Goal: Task Accomplishment & Management: Manage account settings

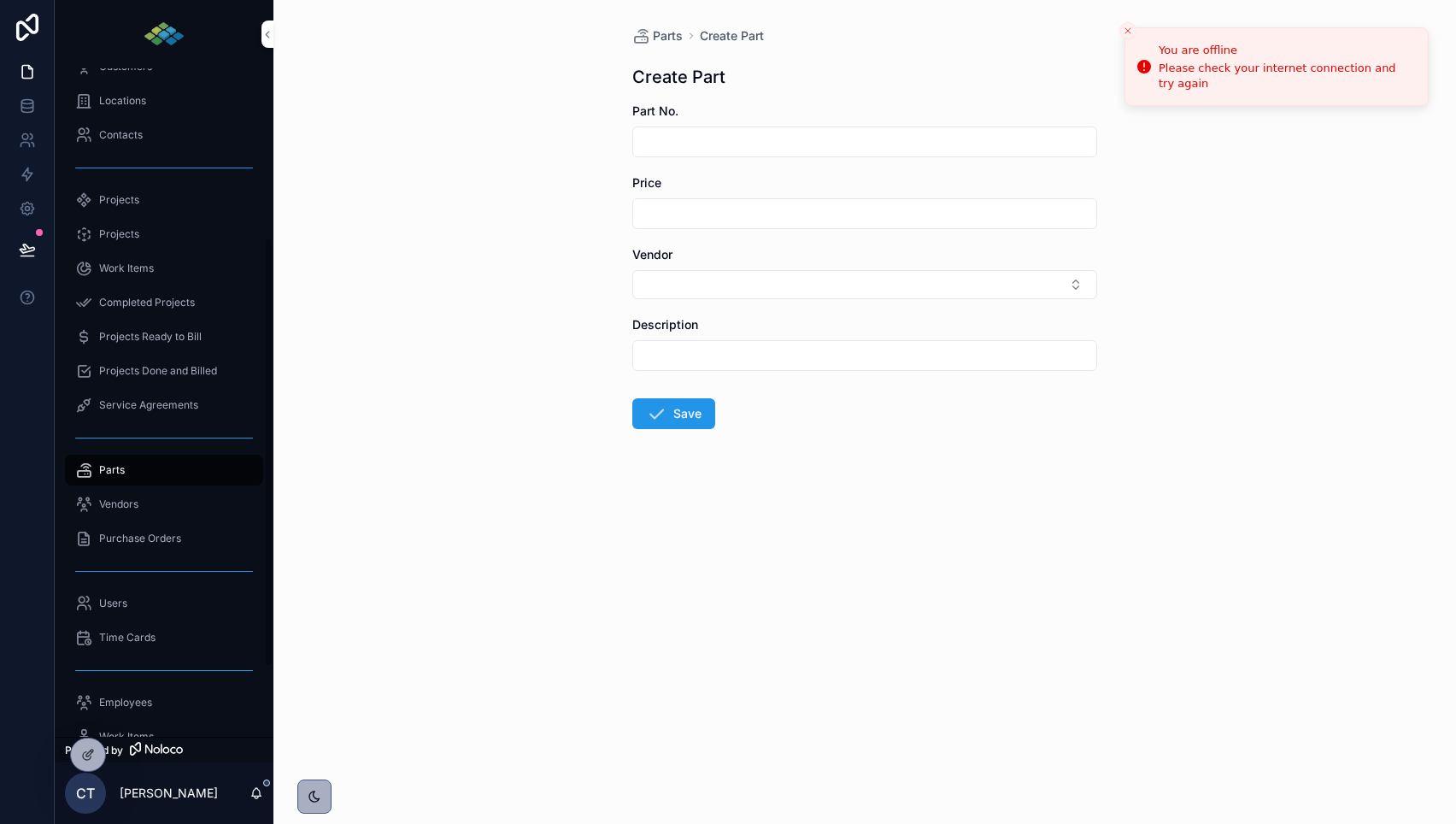
scroll to position [371, 0]
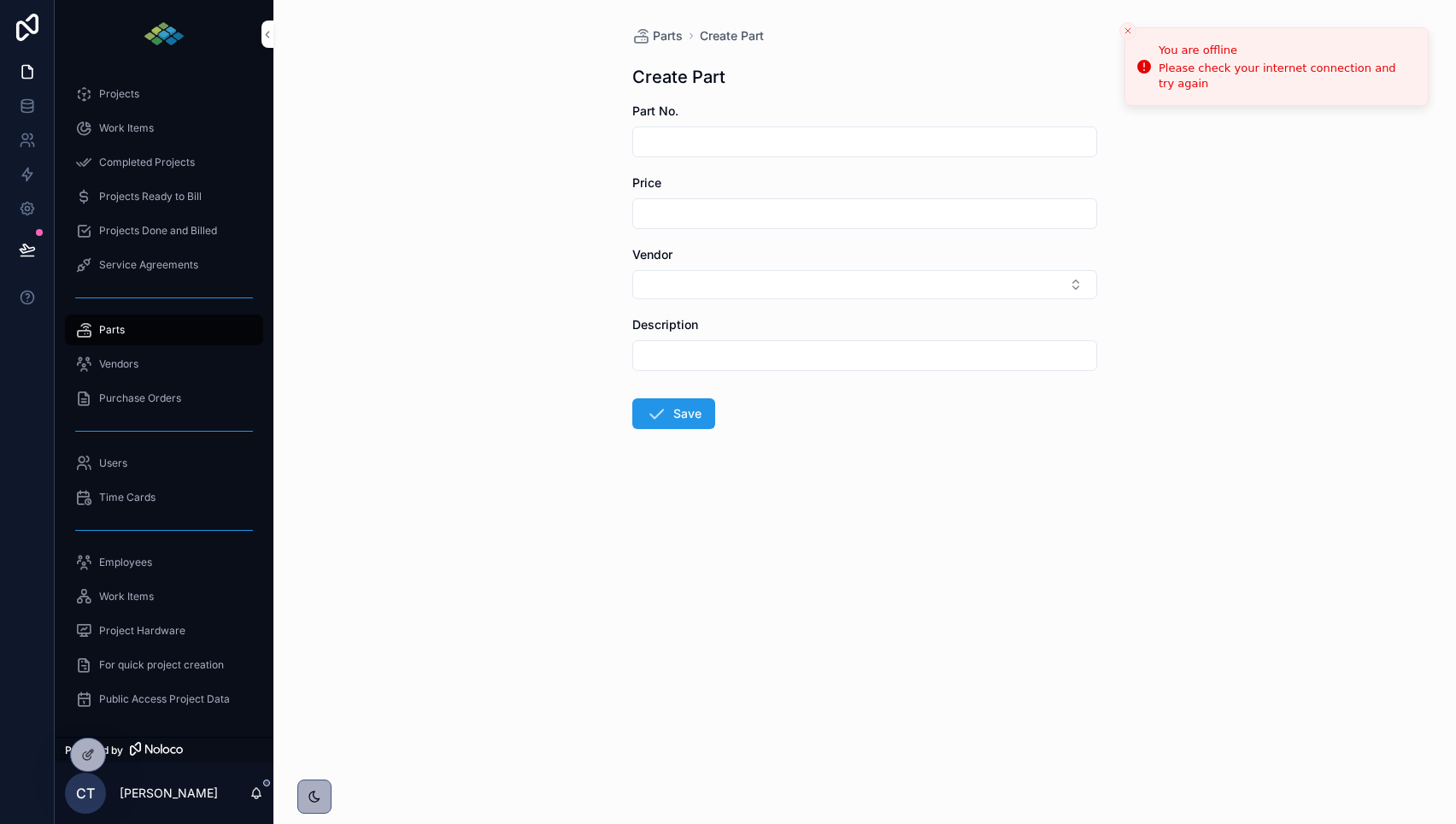
click at [154, 508] on div "Time Cards" at bounding box center [163, 497] width 177 height 28
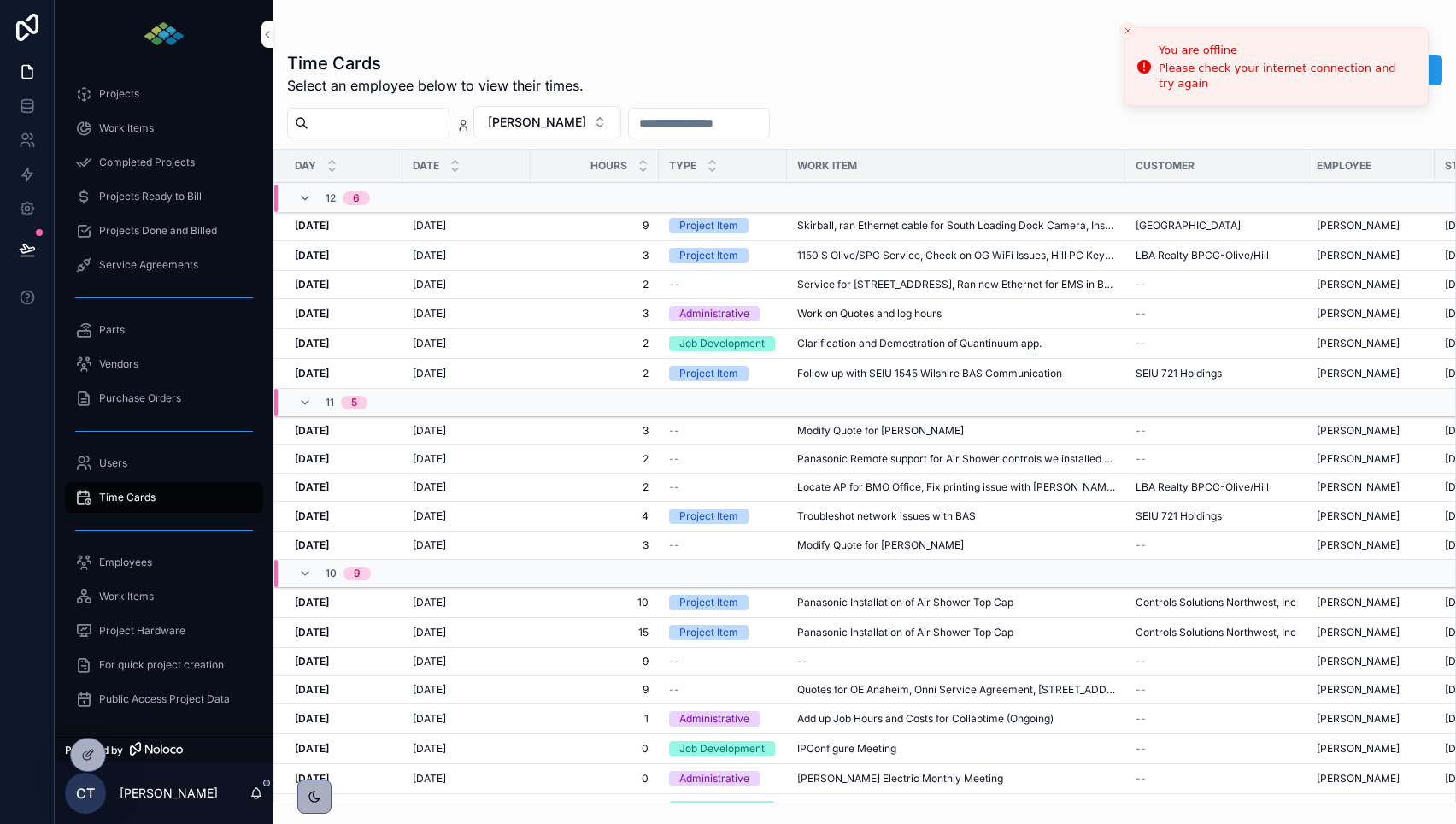
click at [884, 34] on div "scrollable content" at bounding box center [866, 34] width 1156 height 13
click at [1128, 25] on button "Close toast" at bounding box center [1128, 31] width 17 height 17
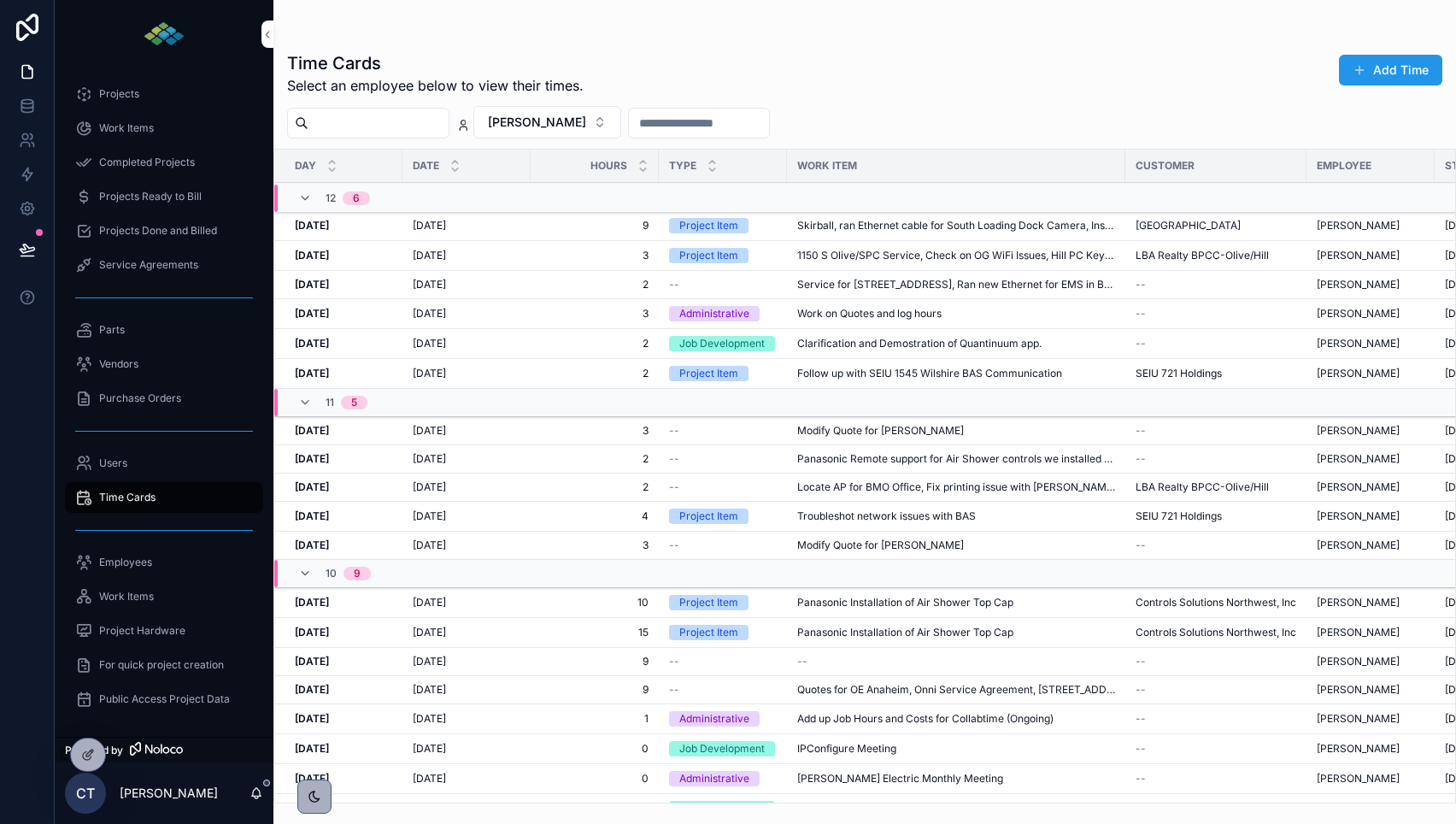
click at [603, 131] on button "[PERSON_NAME]" at bounding box center [547, 123] width 148 height 33
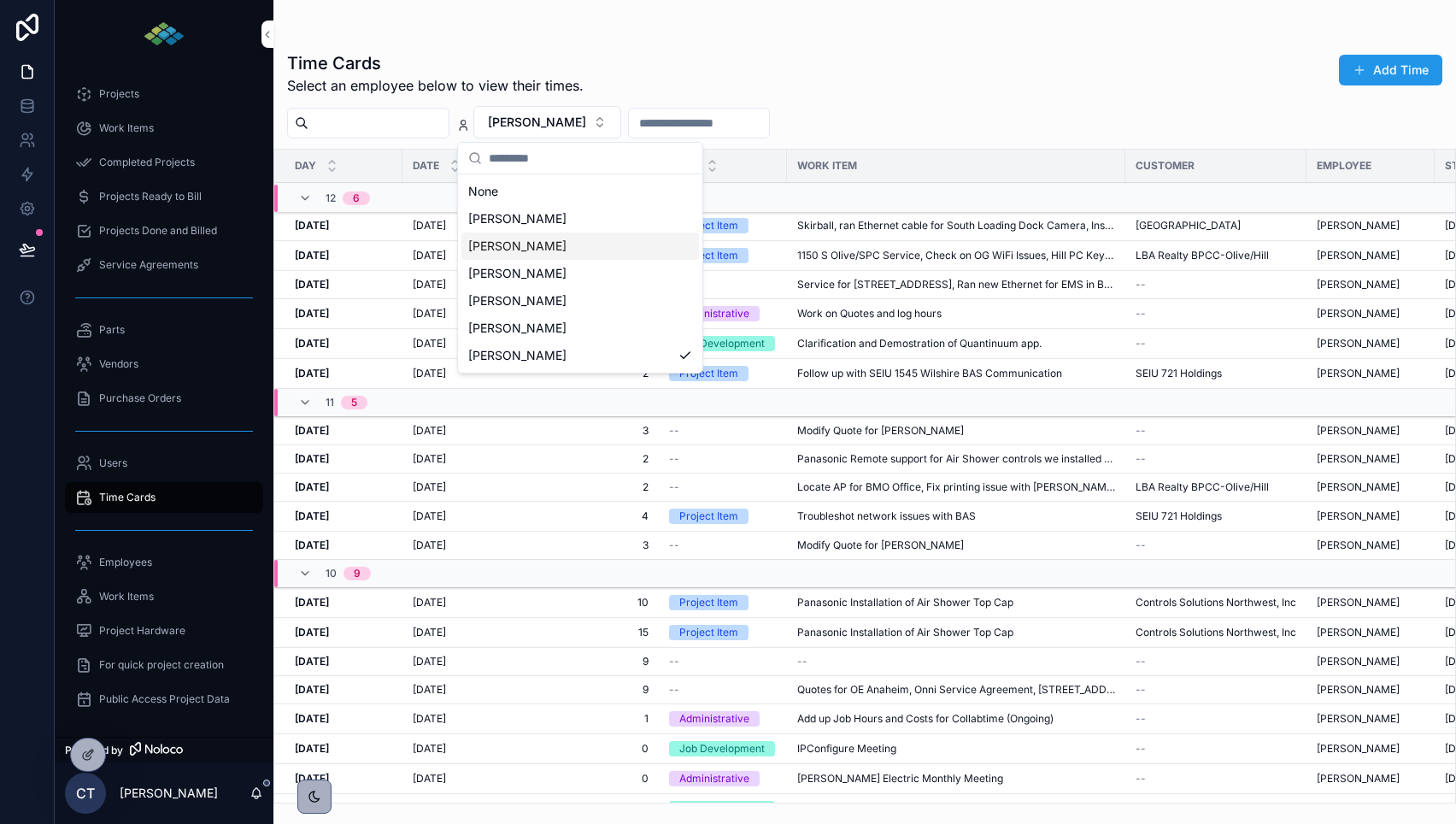
click at [800, 74] on div "Time Cards Select an employee below to view their times. Add Time" at bounding box center [866, 73] width 1156 height 44
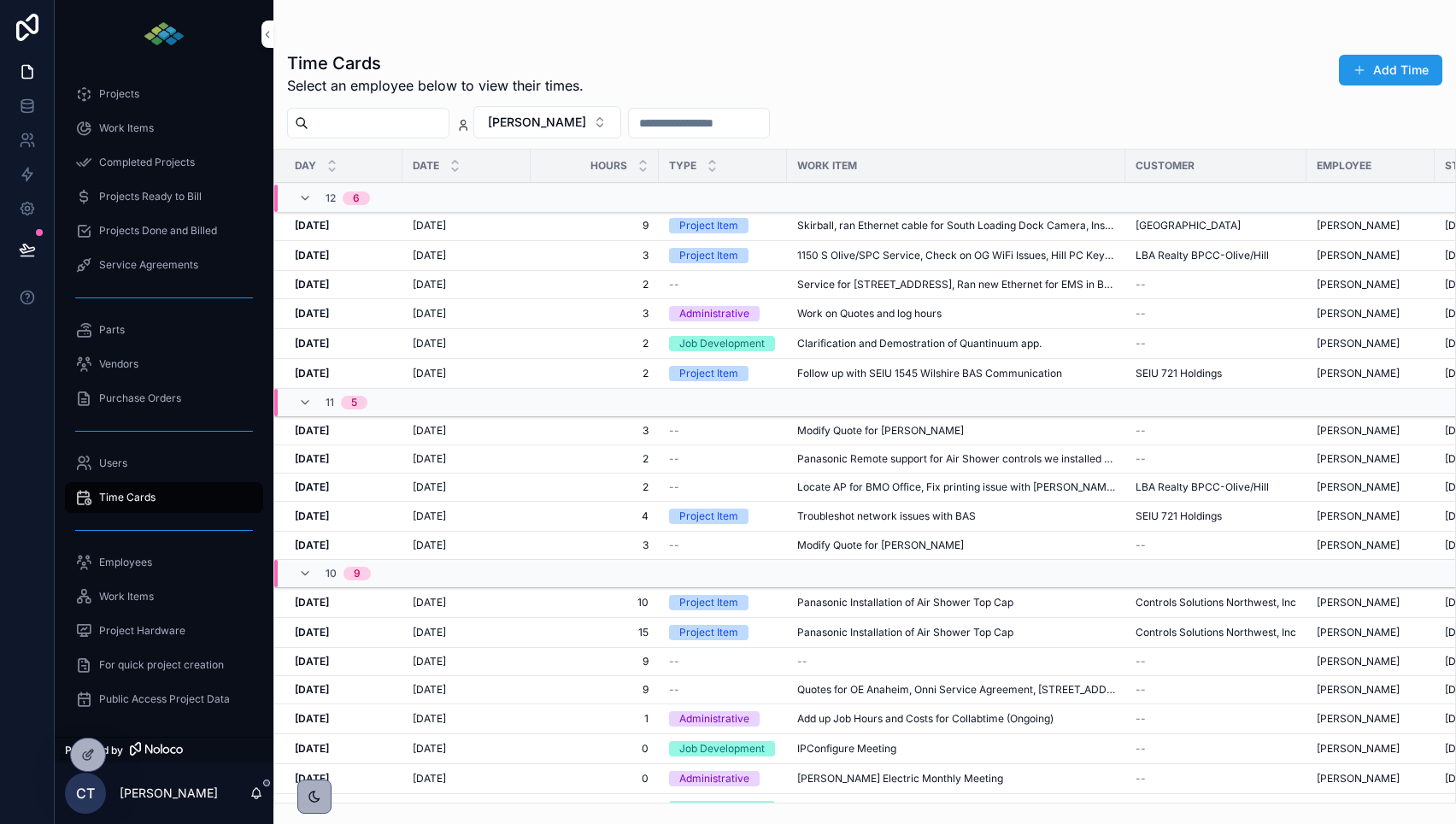
click at [548, 121] on span "[PERSON_NAME]" at bounding box center [537, 123] width 99 height 17
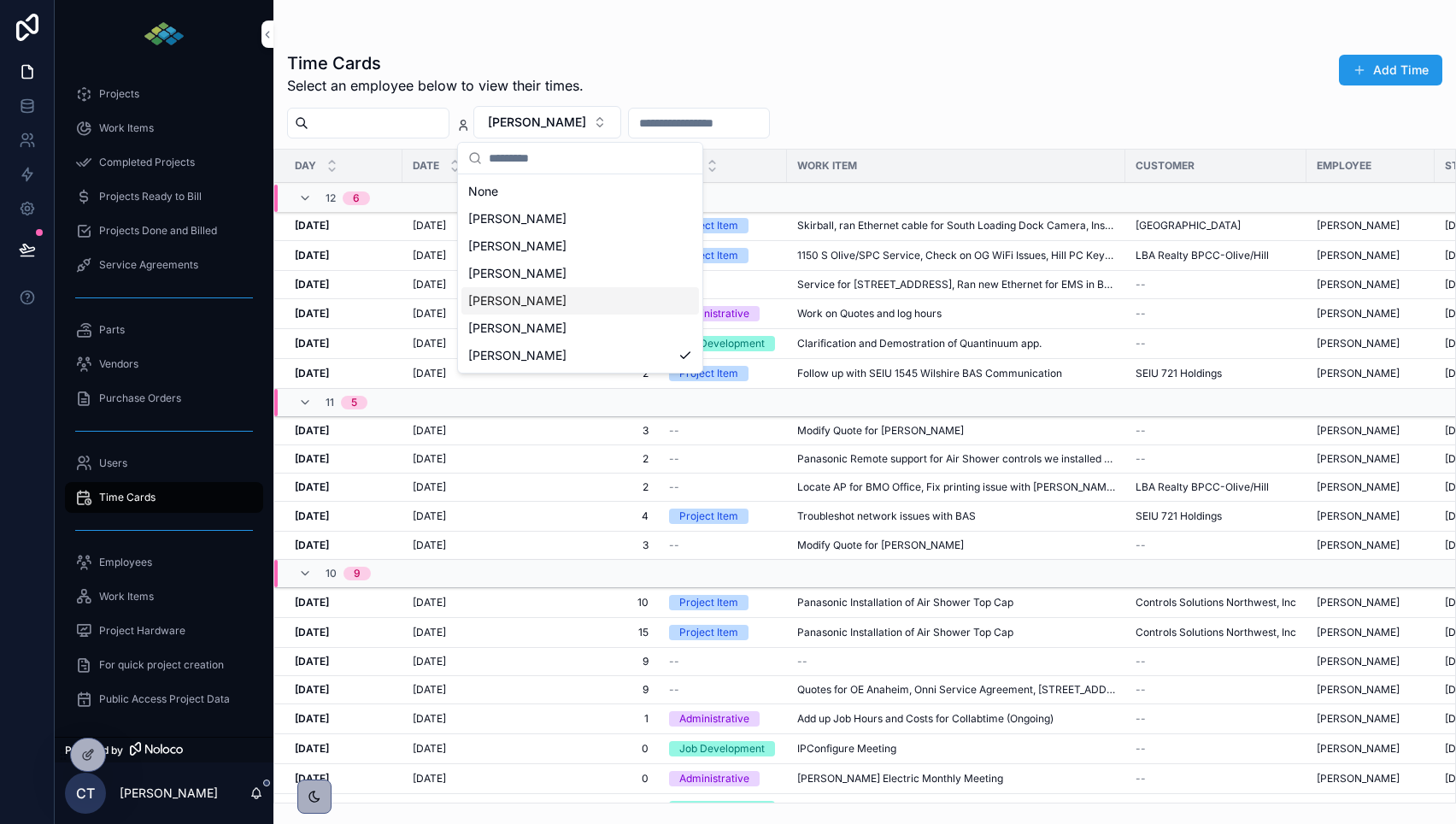
click at [566, 301] on div "[PERSON_NAME]" at bounding box center [580, 301] width 238 height 28
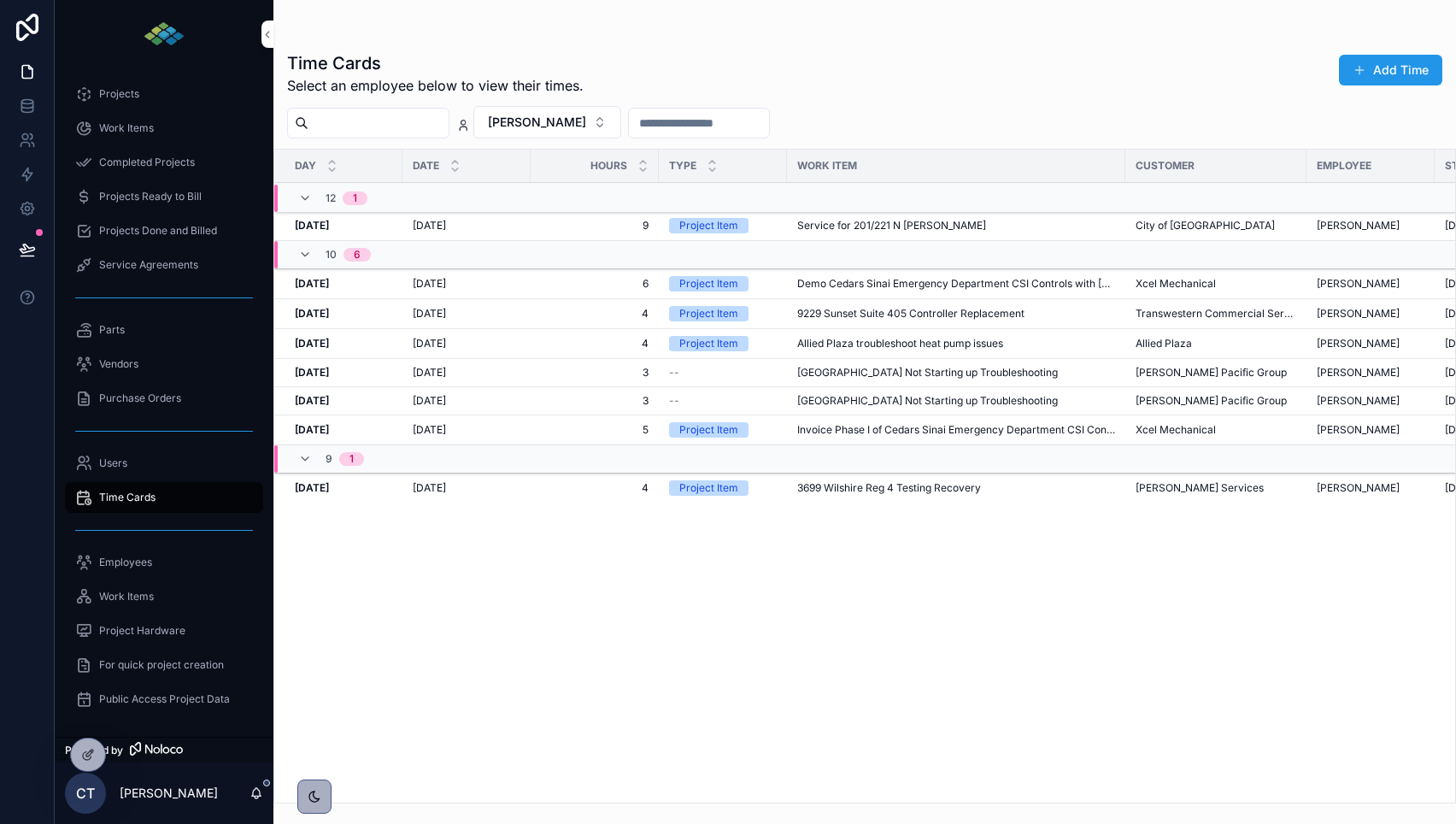
click at [1363, 64] on span "scrollable content" at bounding box center [1359, 70] width 13 height 13
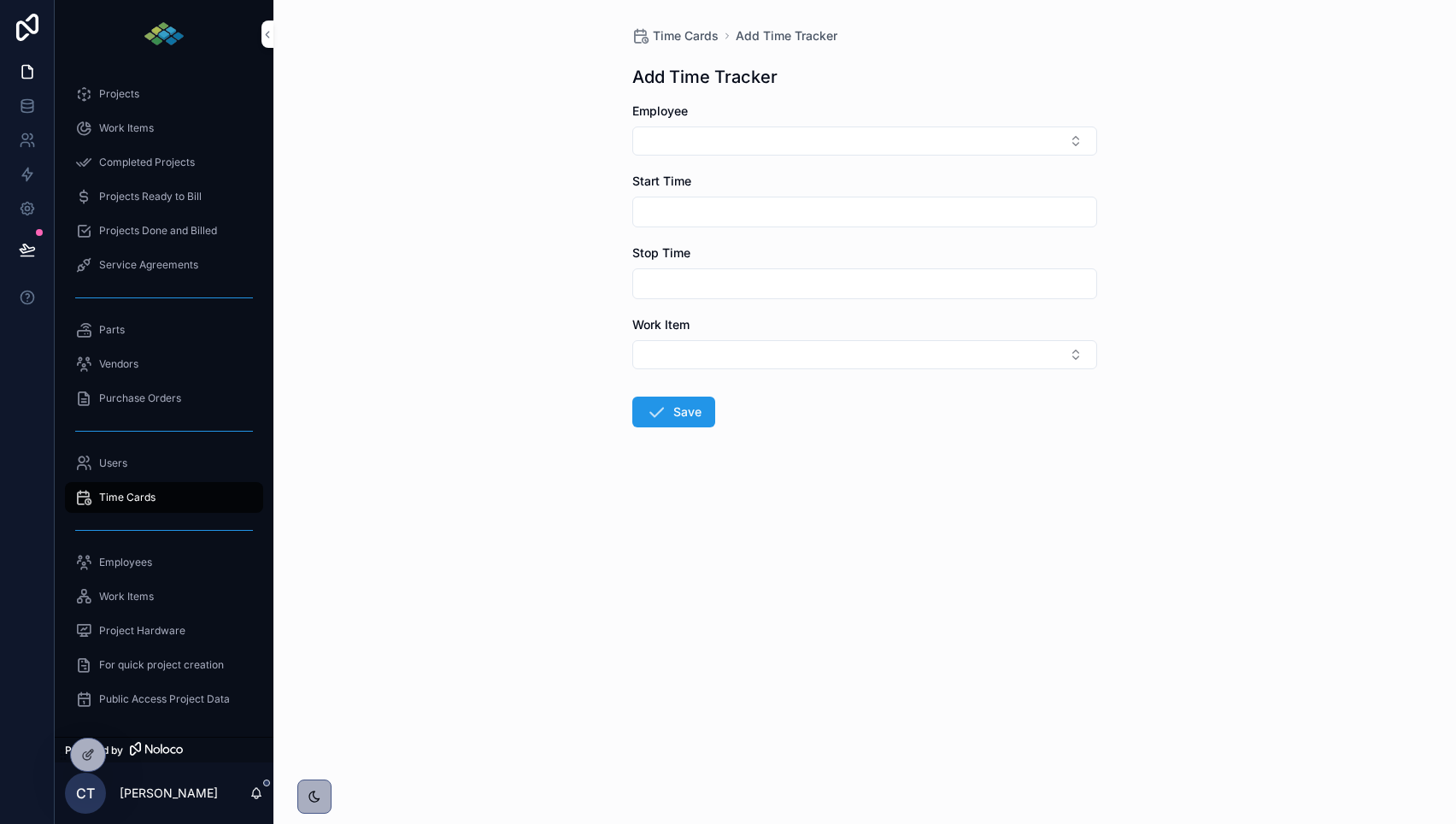
click at [806, 134] on button "Select Button" at bounding box center [865, 141] width 465 height 29
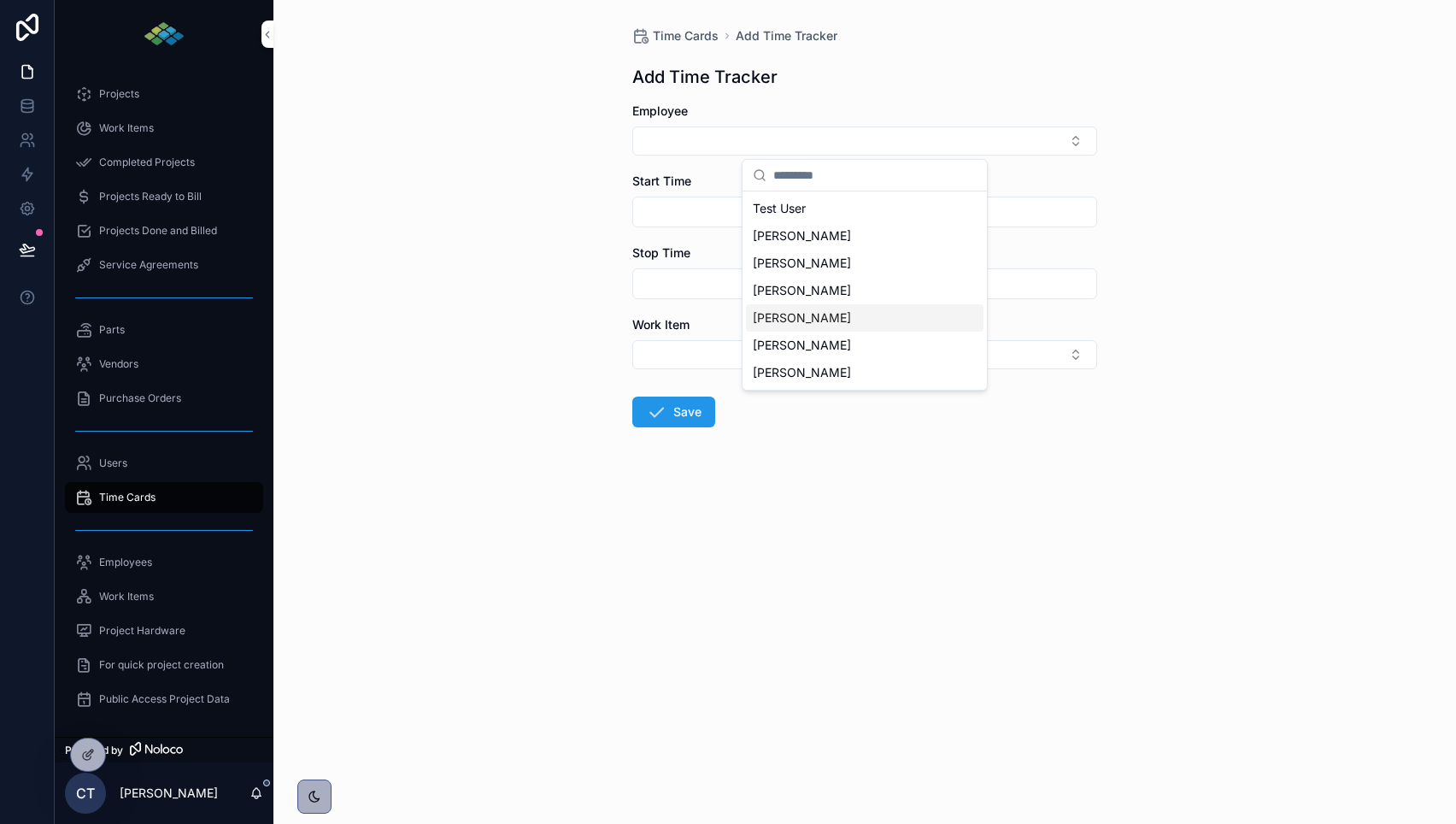
click at [840, 320] on div "[PERSON_NAME]" at bounding box center [865, 317] width 238 height 28
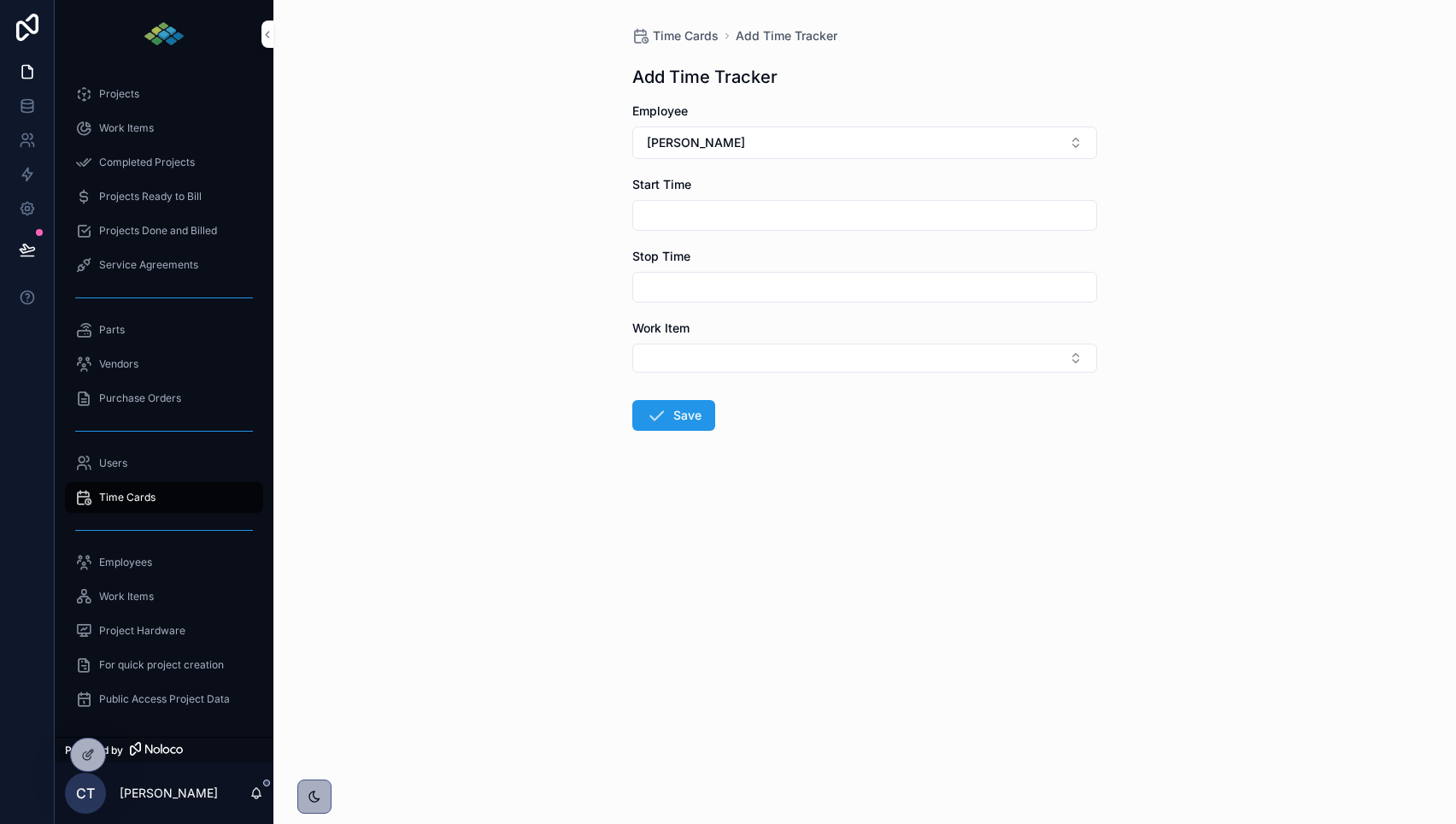
click at [760, 217] on input "scrollable content" at bounding box center [865, 215] width 463 height 24
click at [483, 296] on div "Time Cards Add Time Tracker Add Time Tracker Employee David Roney Start Time St…" at bounding box center [865, 412] width 1183 height 824
click at [646, 285] on input "scrollable content" at bounding box center [865, 286] width 463 height 24
click at [1061, 449] on form "Employee David Roney Start Time Stop Time Work Item Save" at bounding box center [865, 321] width 465 height 438
click at [1014, 355] on button "Select Button" at bounding box center [865, 357] width 465 height 29
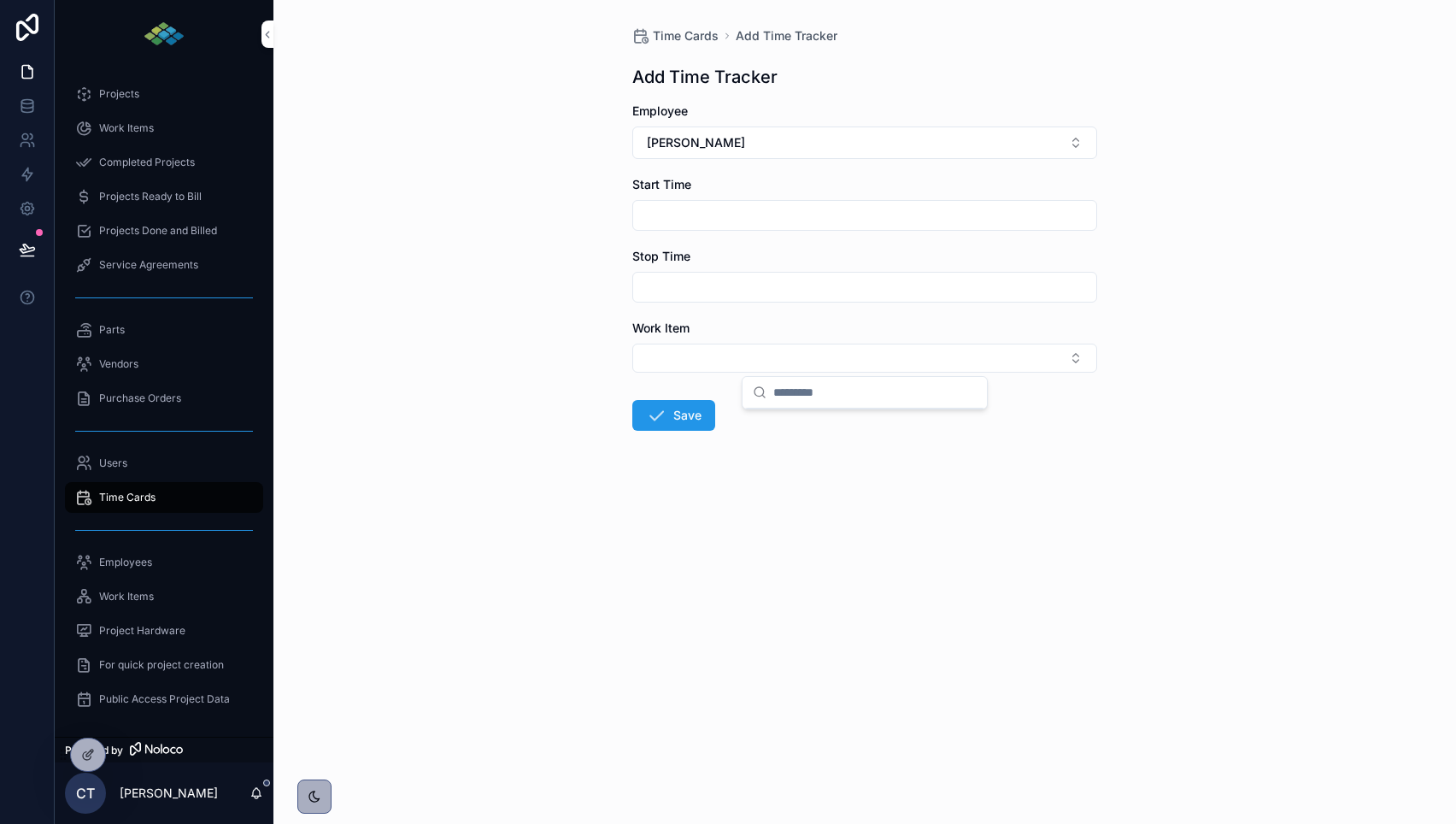
click at [1193, 434] on div "Time Cards Add Time Tracker Add Time Tracker Employee David Roney Start Time St…" at bounding box center [865, 412] width 1183 height 824
click at [848, 355] on button "Select Button" at bounding box center [865, 357] width 465 height 29
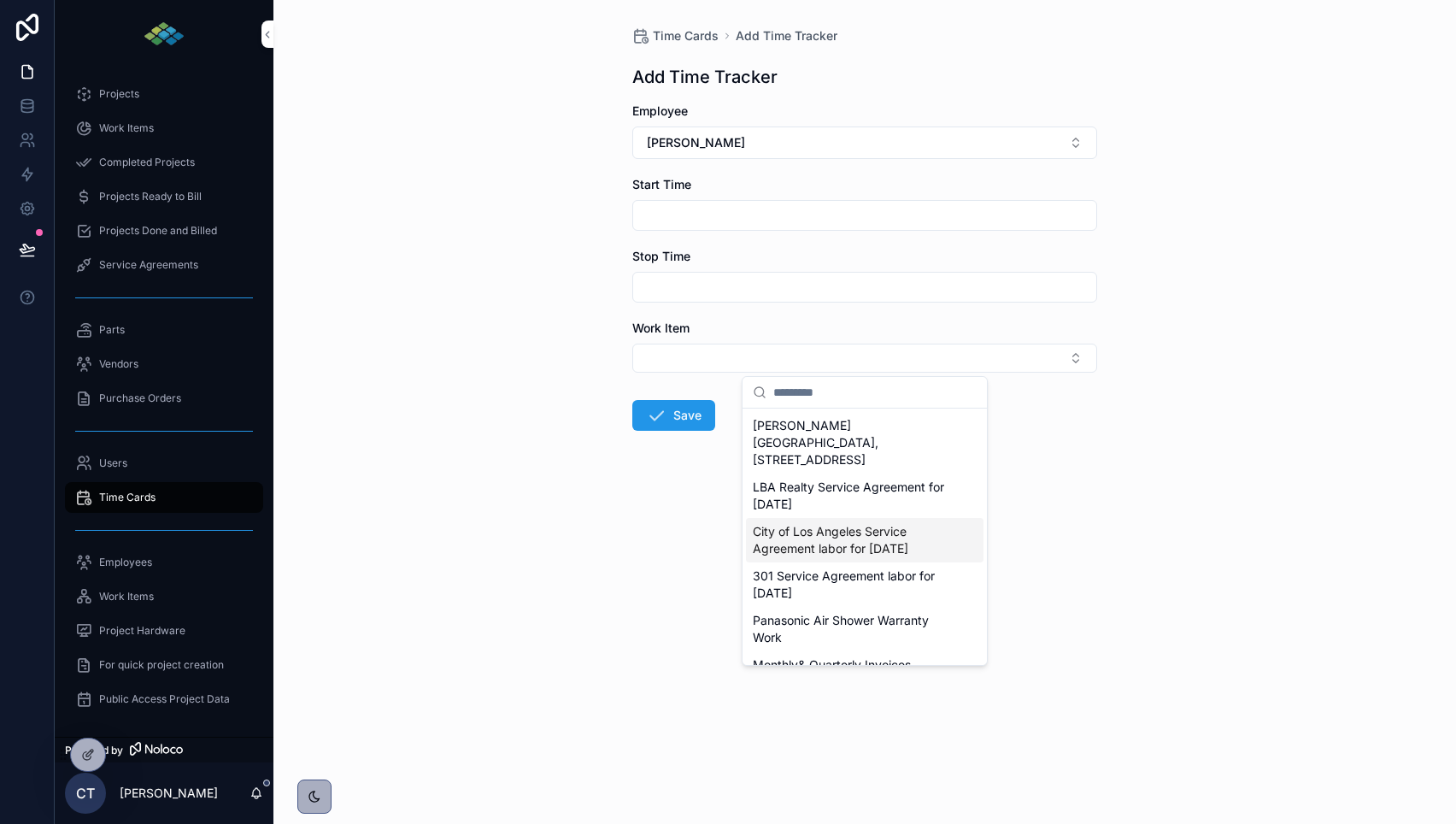
click at [1247, 393] on div "Time Cards Add Time Tracker Add Time Tracker Employee David Roney Start Time St…" at bounding box center [865, 412] width 1183 height 824
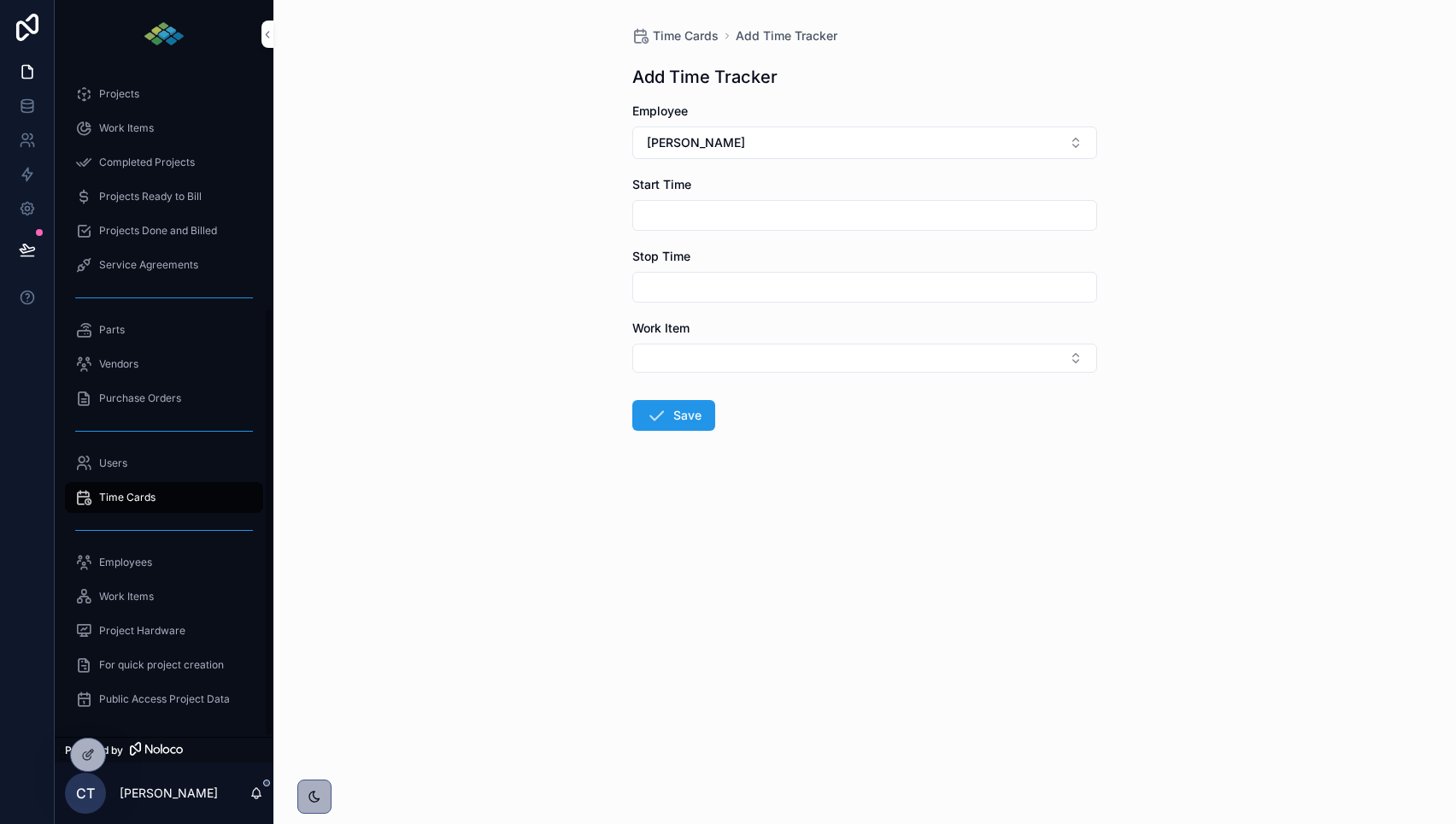
click at [279, 28] on div "Time Cards Add Time Tracker Add Time Tracker Employee David Roney Start Time St…" at bounding box center [865, 412] width 1183 height 824
click at [659, 40] on span "Time Cards" at bounding box center [685, 36] width 66 height 17
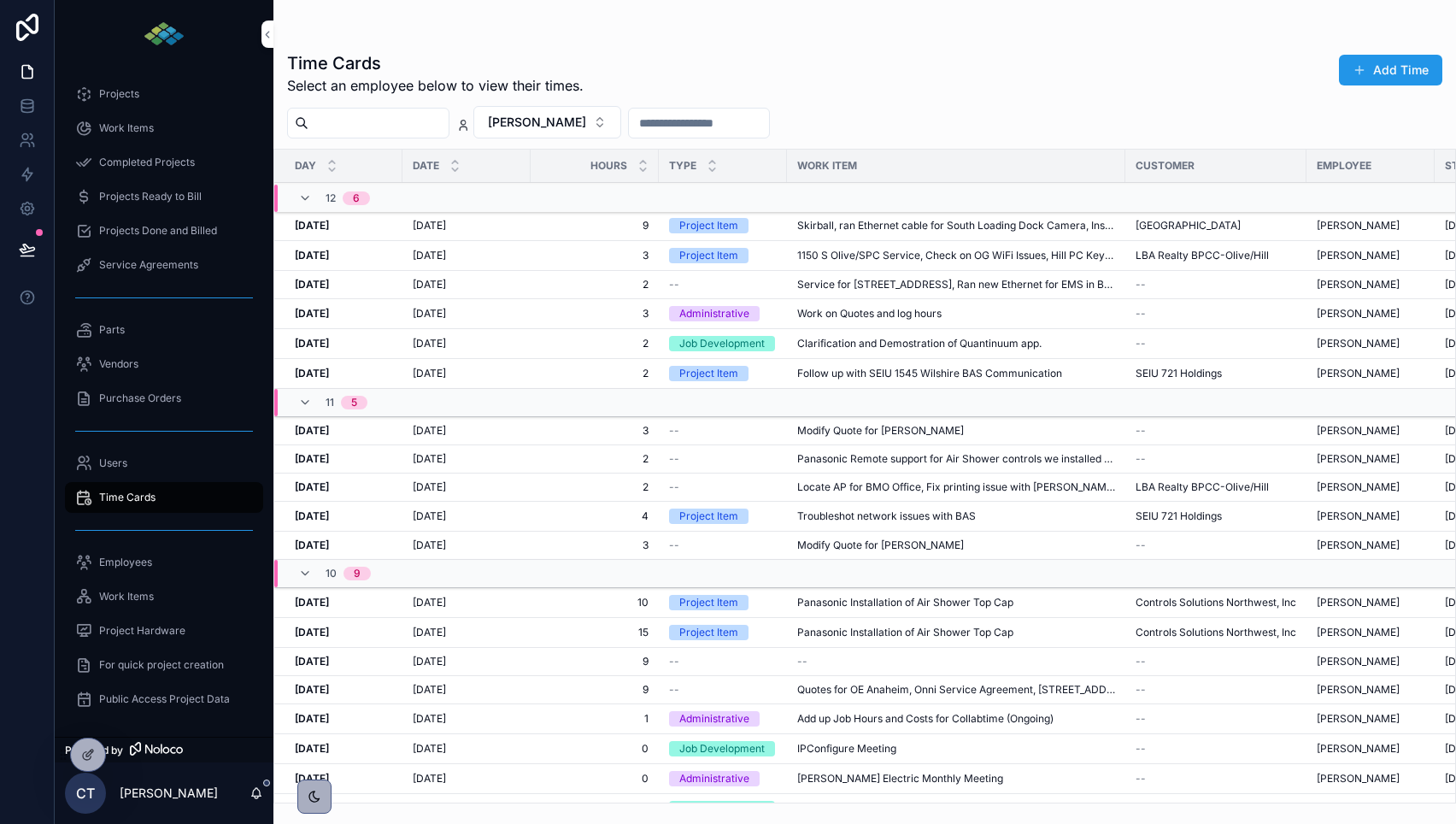
click at [579, 126] on span "[PERSON_NAME]" at bounding box center [537, 123] width 99 height 17
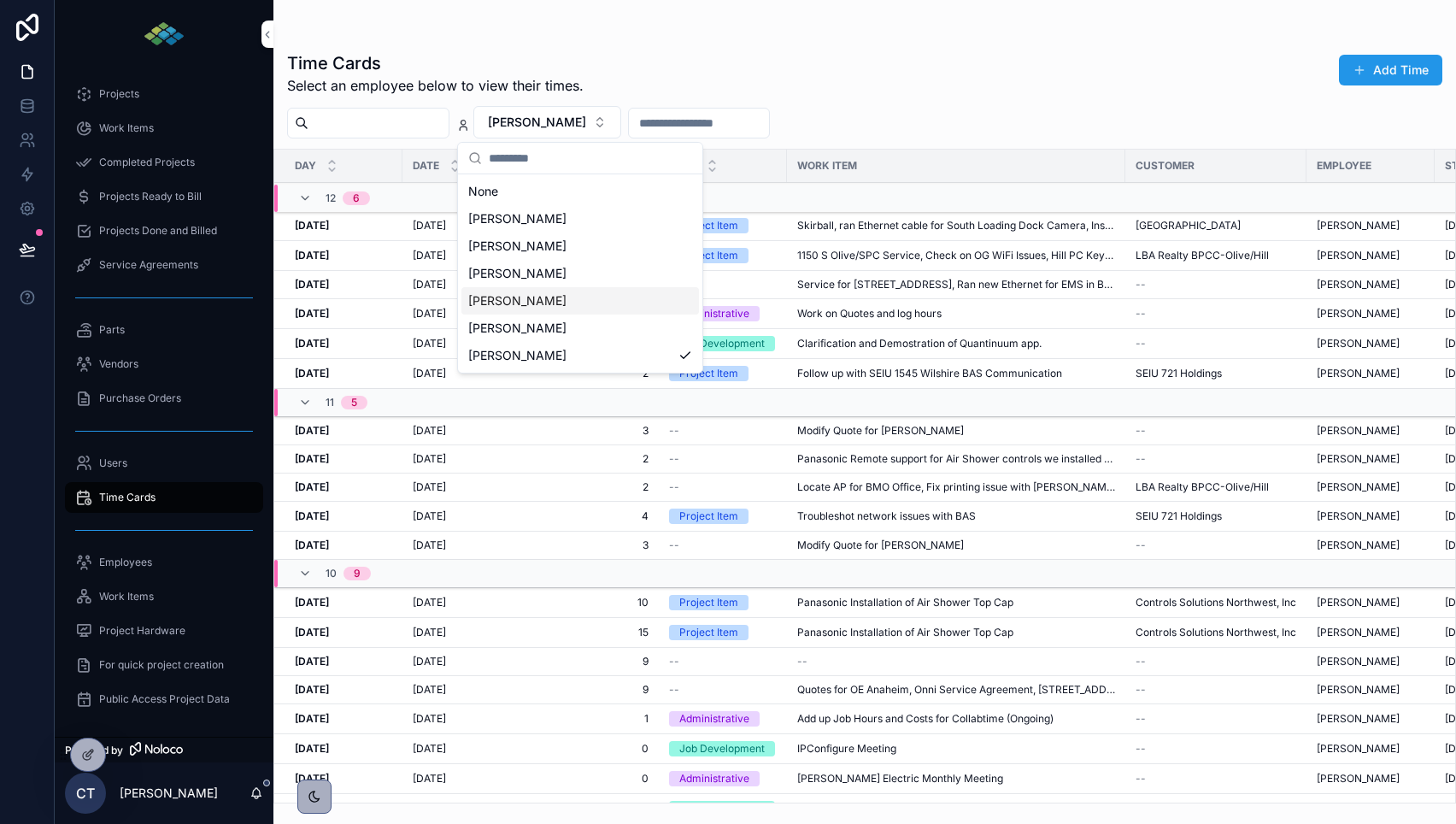
click at [560, 299] on div "[PERSON_NAME]" at bounding box center [580, 301] width 238 height 28
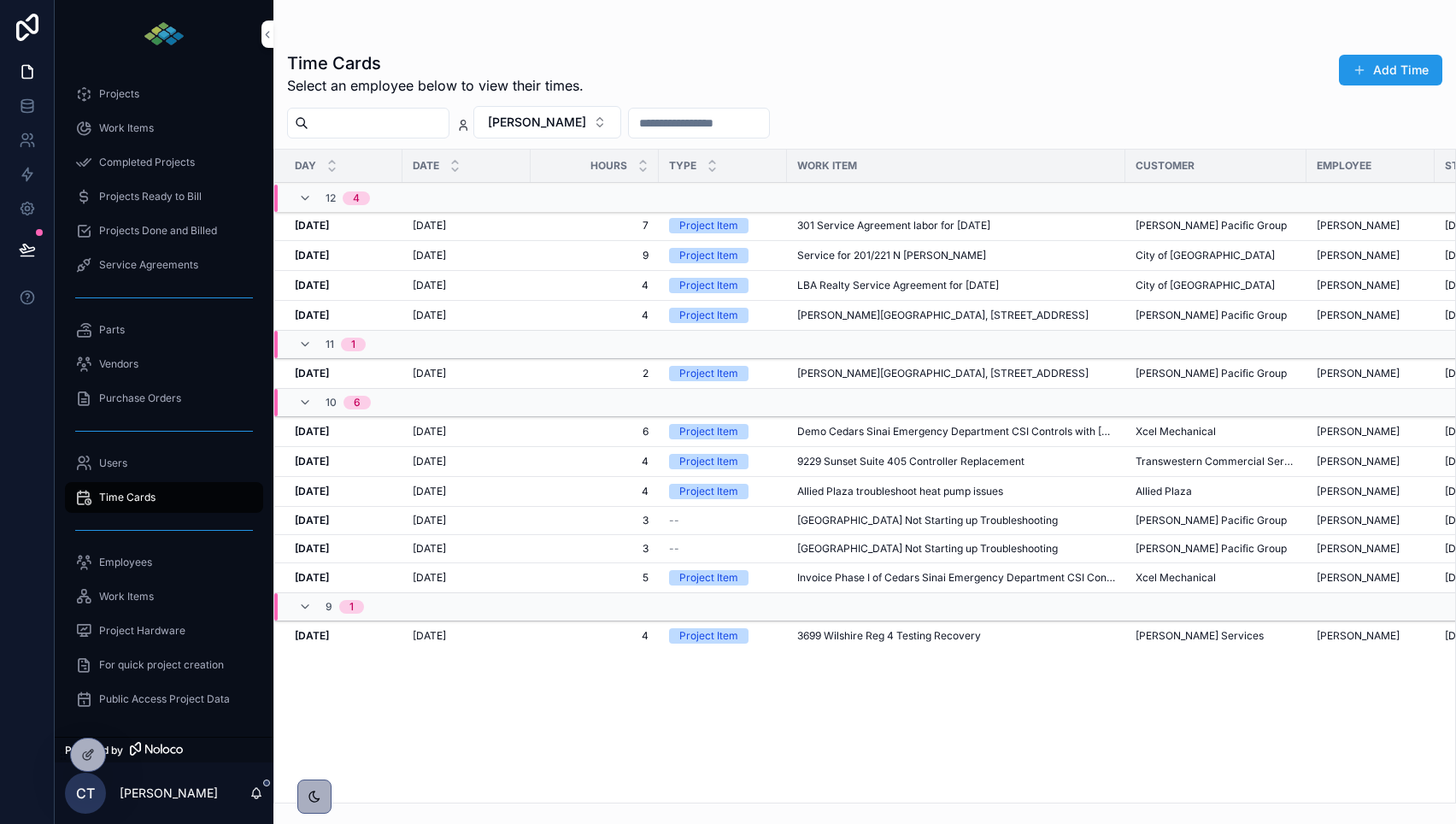
scroll to position [0, 379]
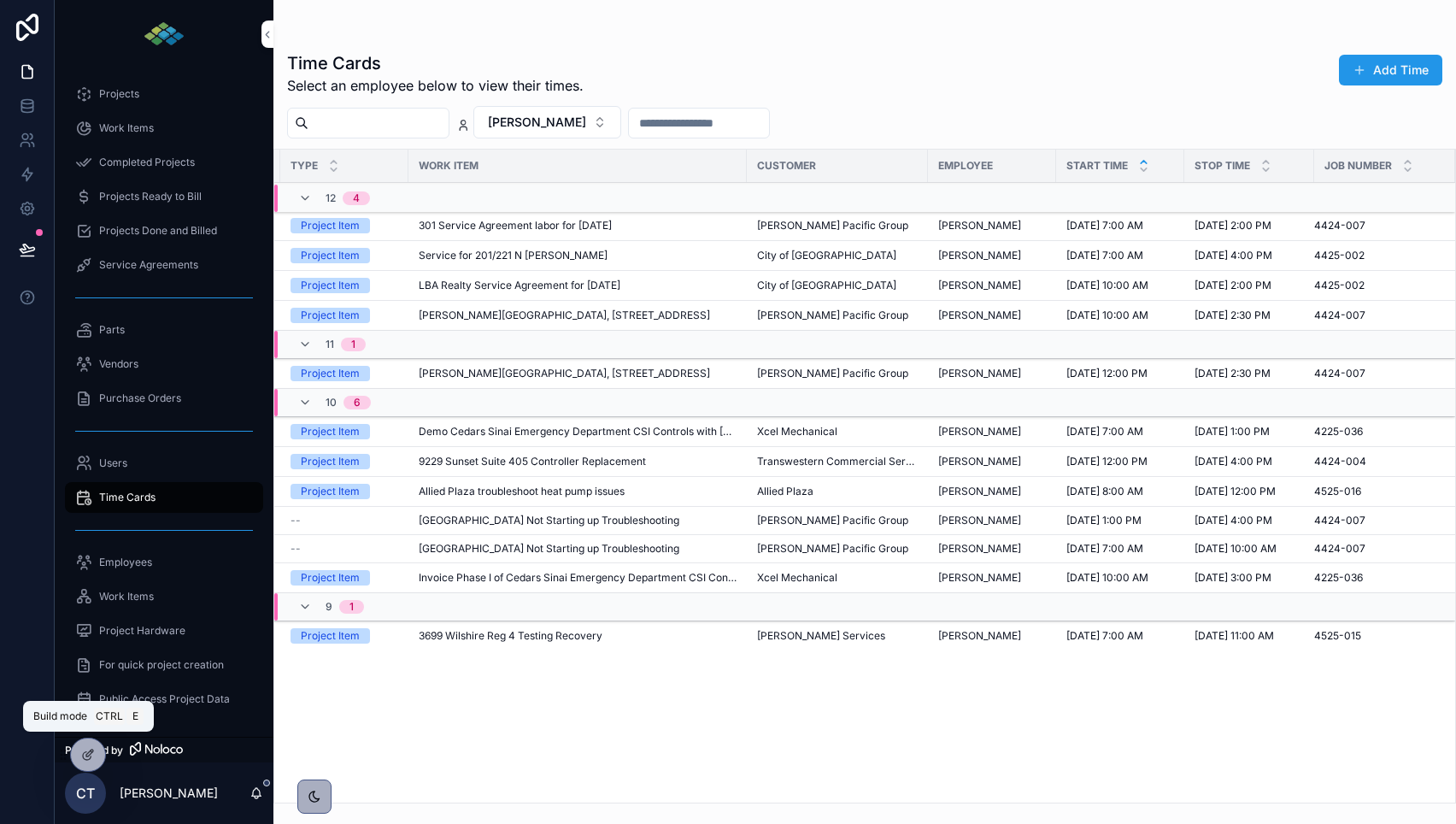
click at [92, 761] on div at bounding box center [88, 754] width 35 height 33
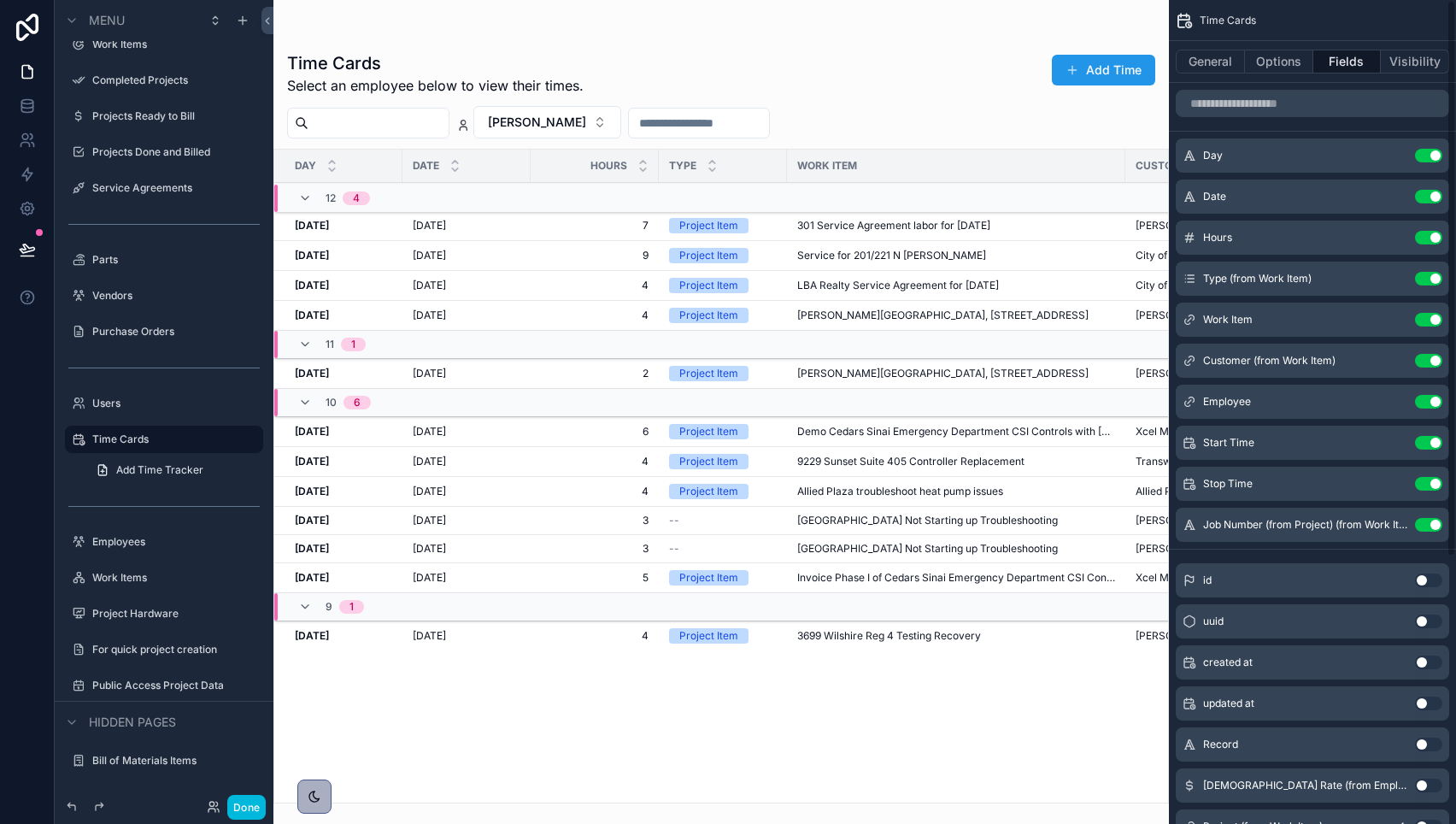
scroll to position [308, 0]
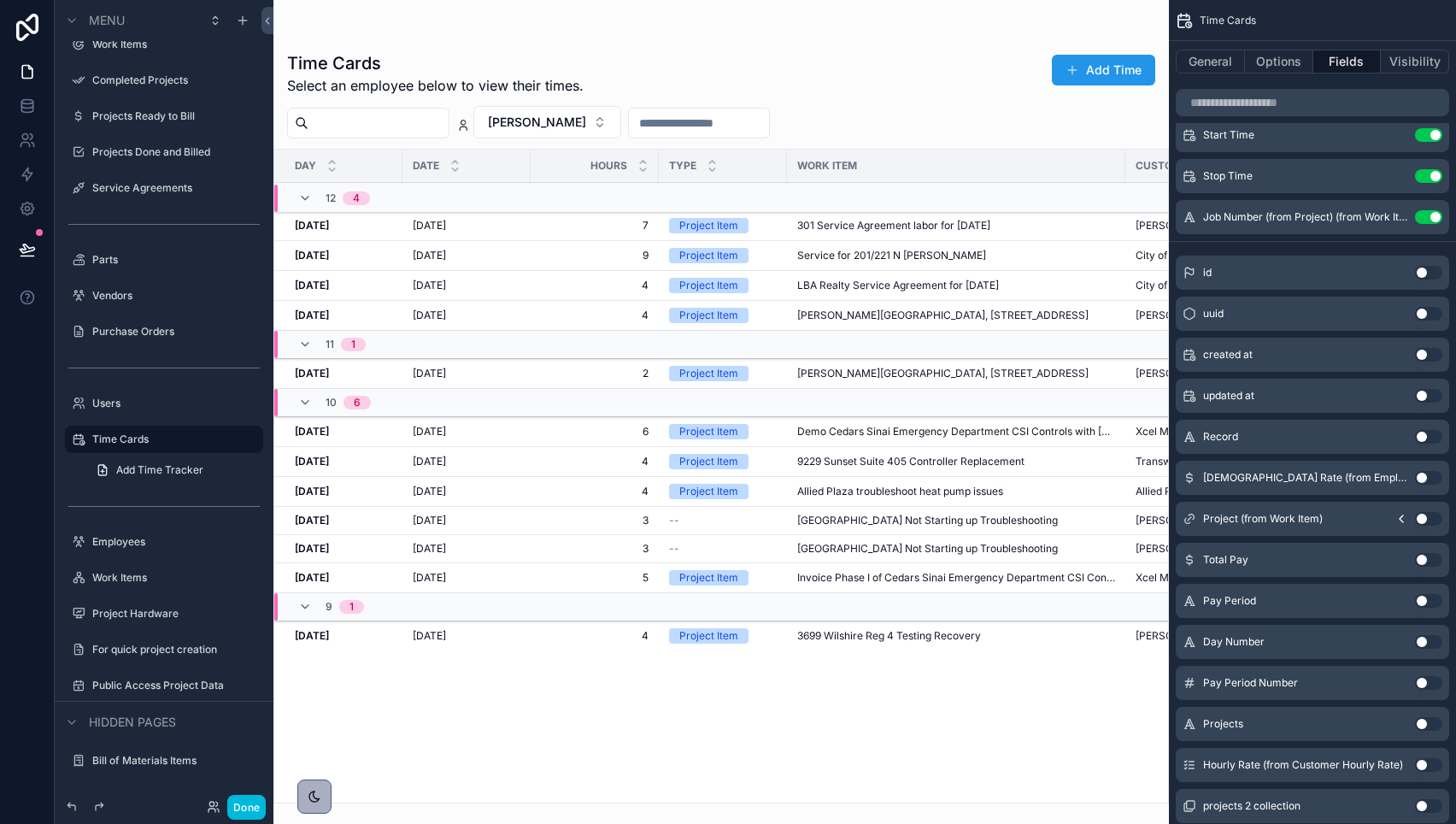
click at [885, 63] on div "scrollable content" at bounding box center [721, 412] width 895 height 824
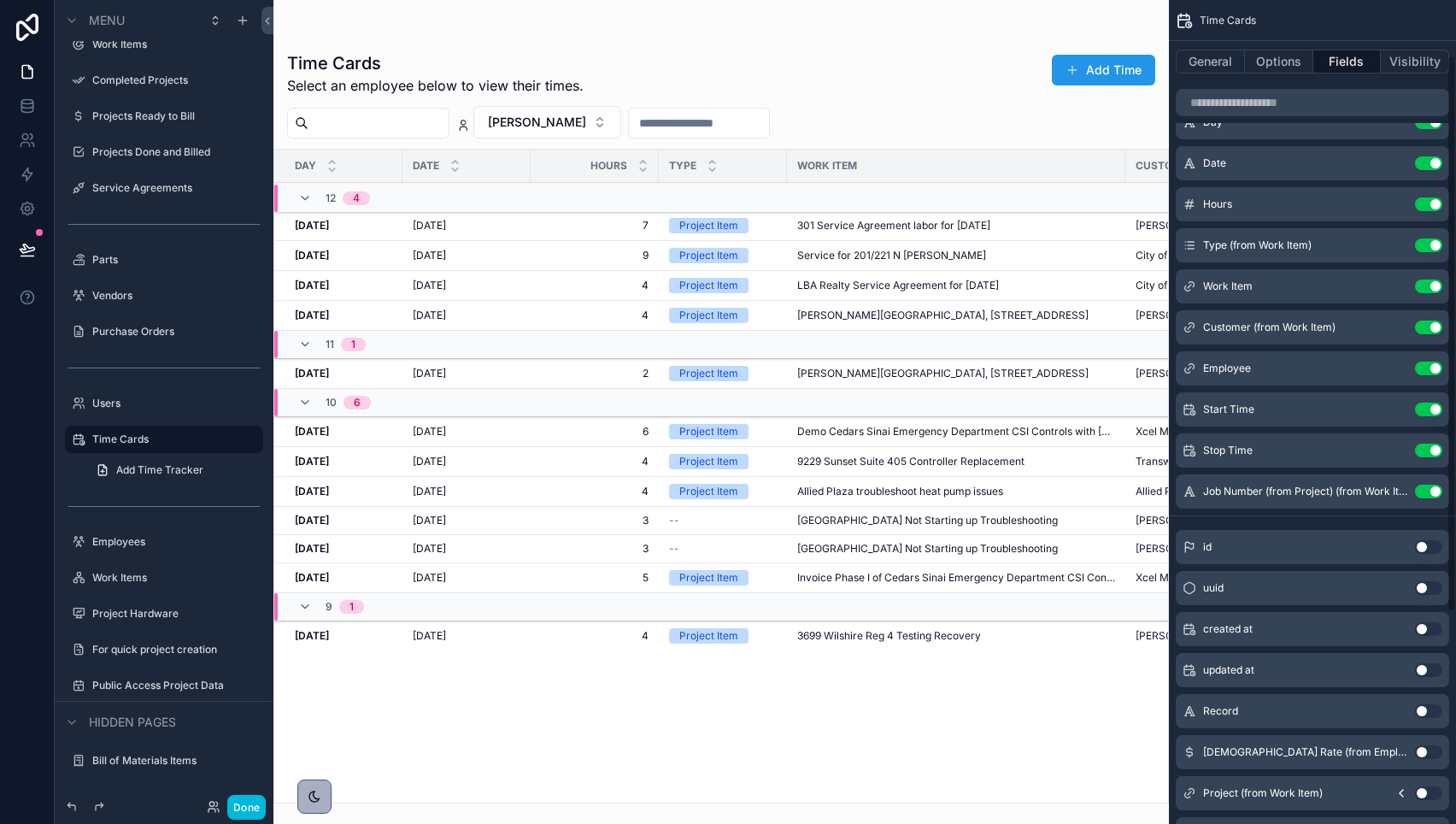
scroll to position [0, 0]
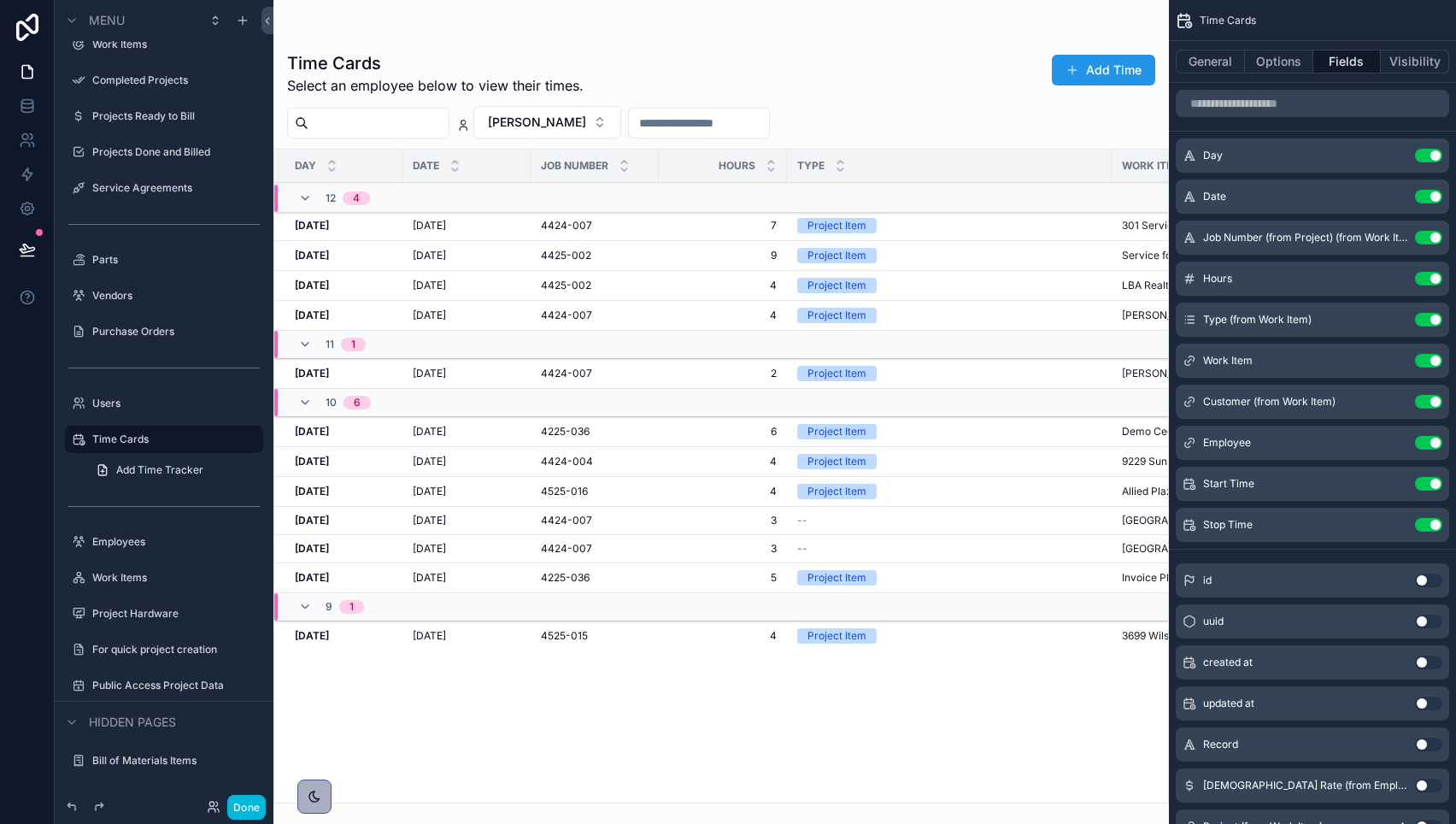
click at [241, 806] on button "Done" at bounding box center [246, 807] width 38 height 25
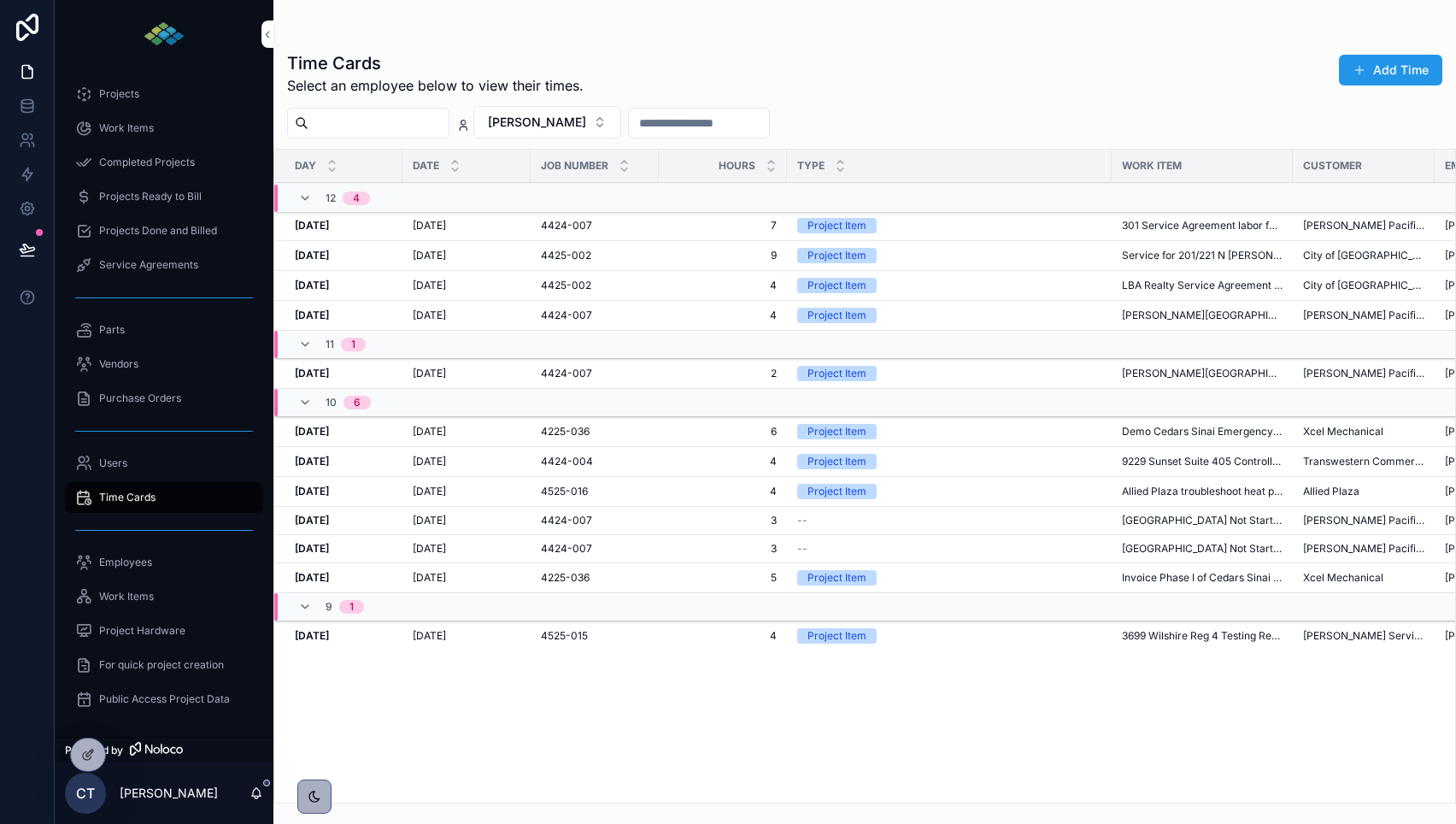
click at [815, 717] on div "Day Date Job Number Hours Type Work Item Customer Employee Start Time Stop Time…" at bounding box center [865, 475] width 1181 height 652
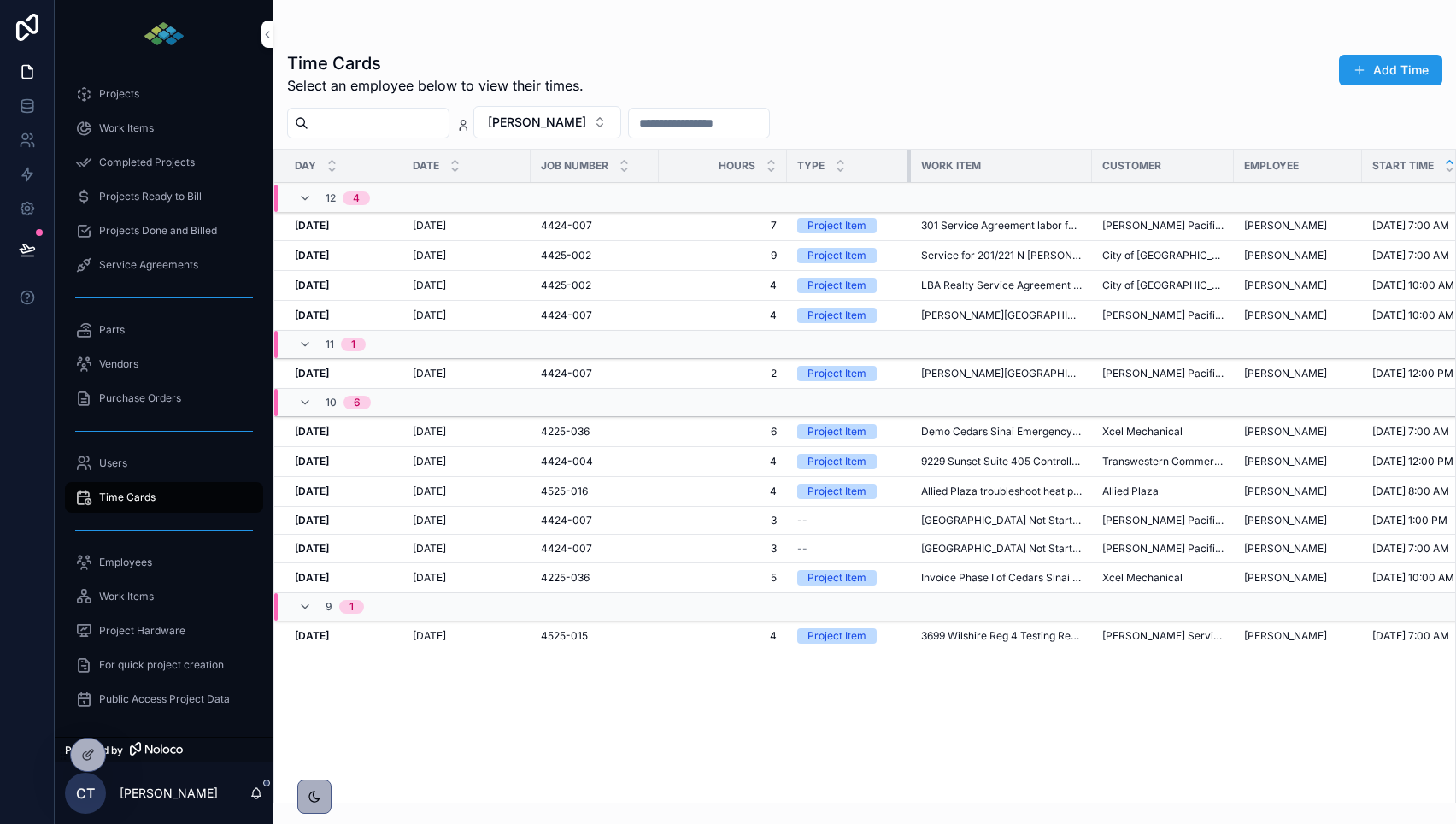
drag, startPoint x: 1108, startPoint y: 171, endPoint x: 908, endPoint y: 207, distance: 203.2
click at [908, 207] on table "Day Date Job Number Hours Type Work Item Customer Employee Start Time Stop Time…" at bounding box center [954, 400] width 1359 height 501
click at [898, 78] on div "Time Cards Select an employee below to view their times. Add Time" at bounding box center [866, 73] width 1156 height 44
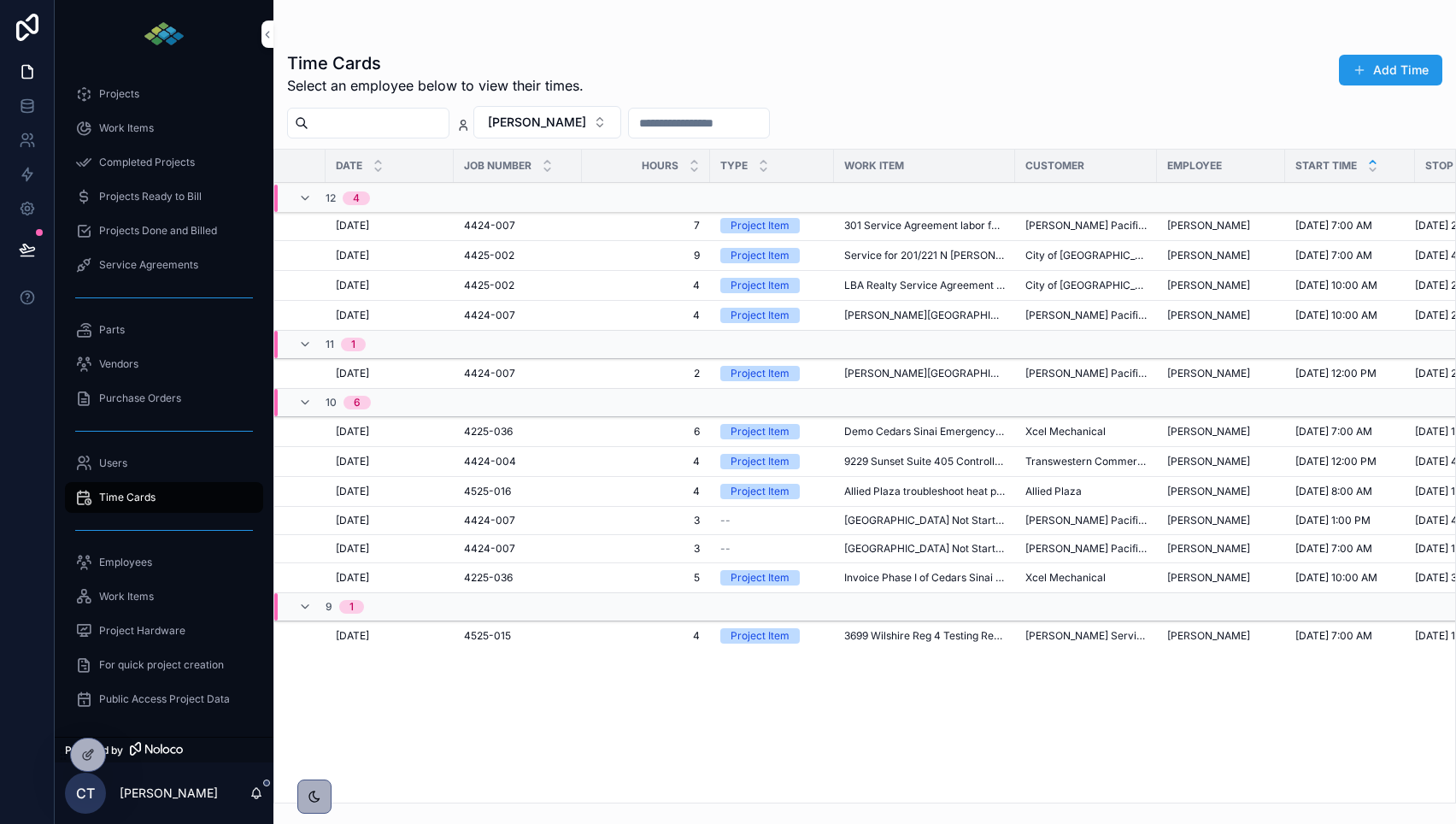
scroll to position [0, 177]
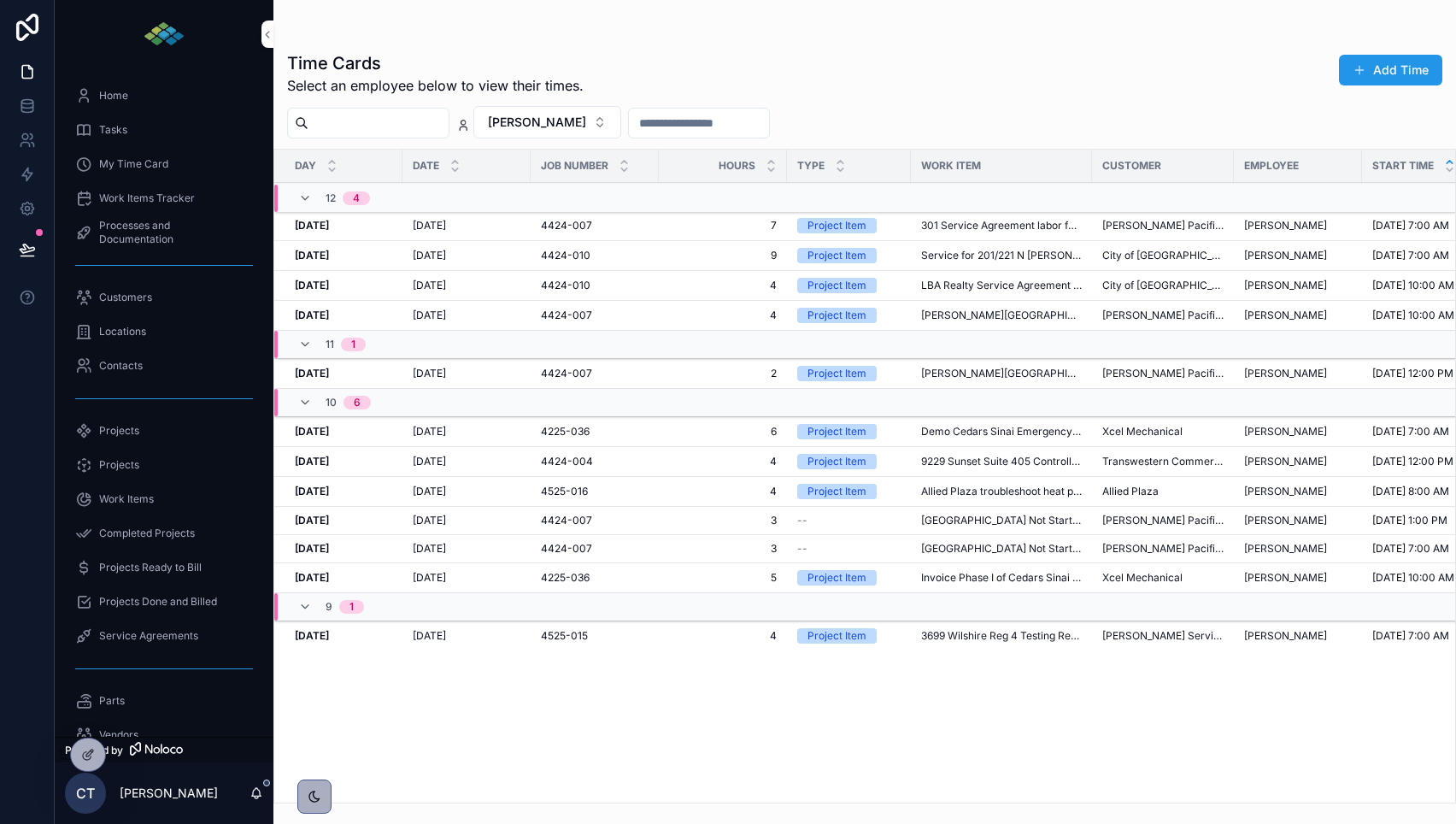
click at [566, 284] on span "4424-010" at bounding box center [566, 286] width 50 height 13
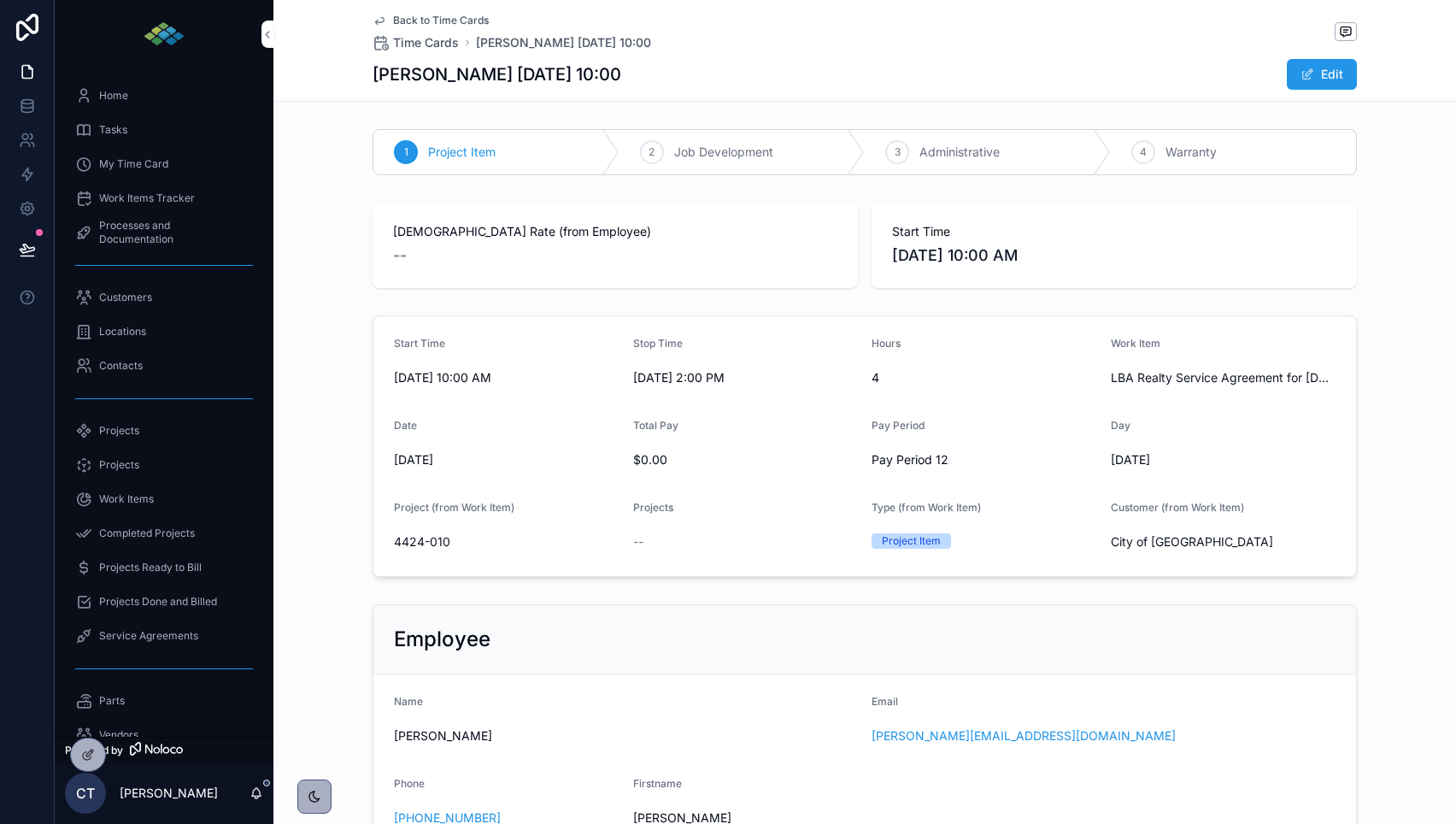
click at [1329, 79] on button "Edit" at bounding box center [1322, 75] width 70 height 31
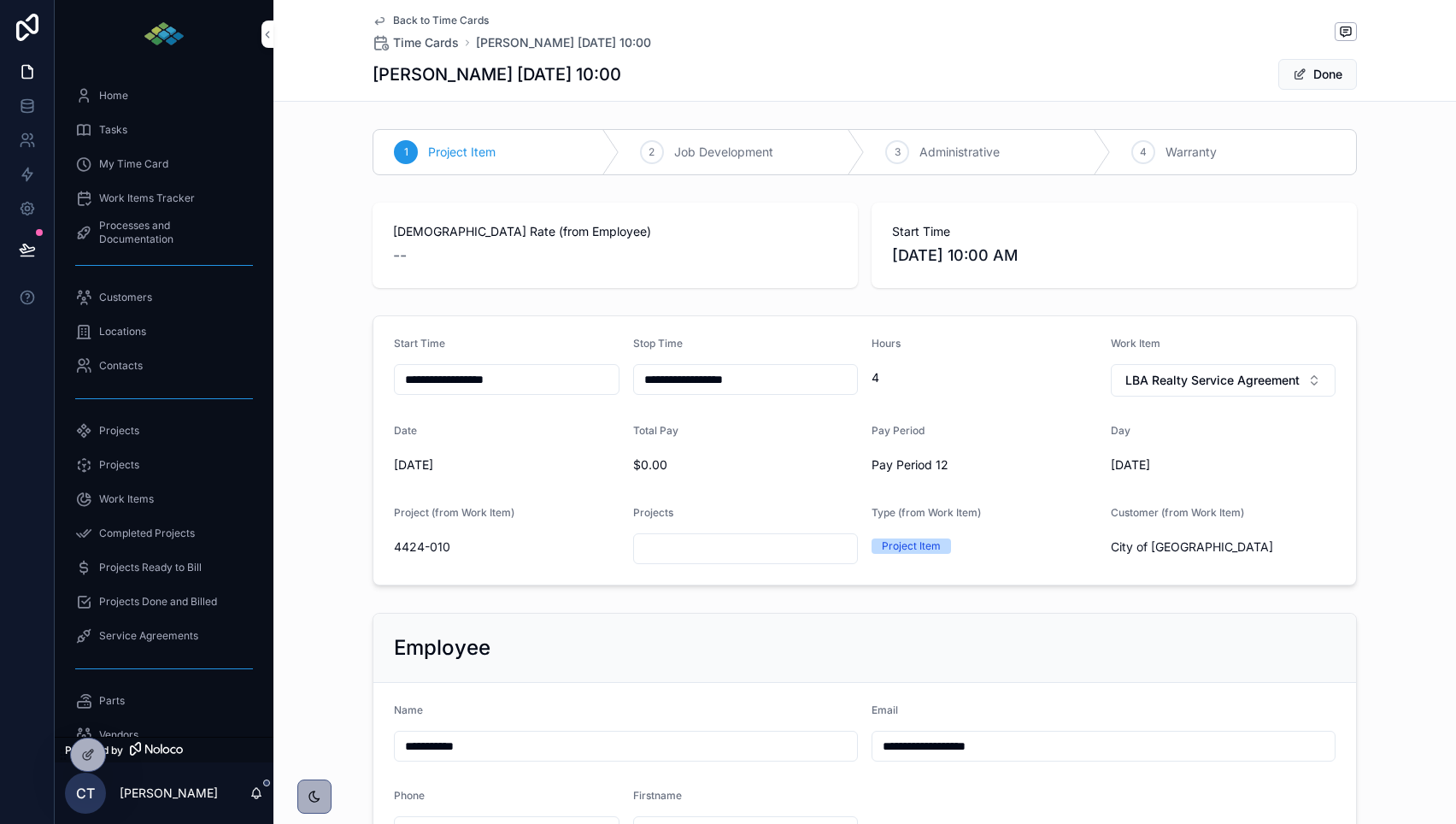
click at [418, 547] on span "4424-010" at bounding box center [422, 547] width 57 height 17
click at [418, 547] on div "**********" at bounding box center [865, 412] width 1183 height 824
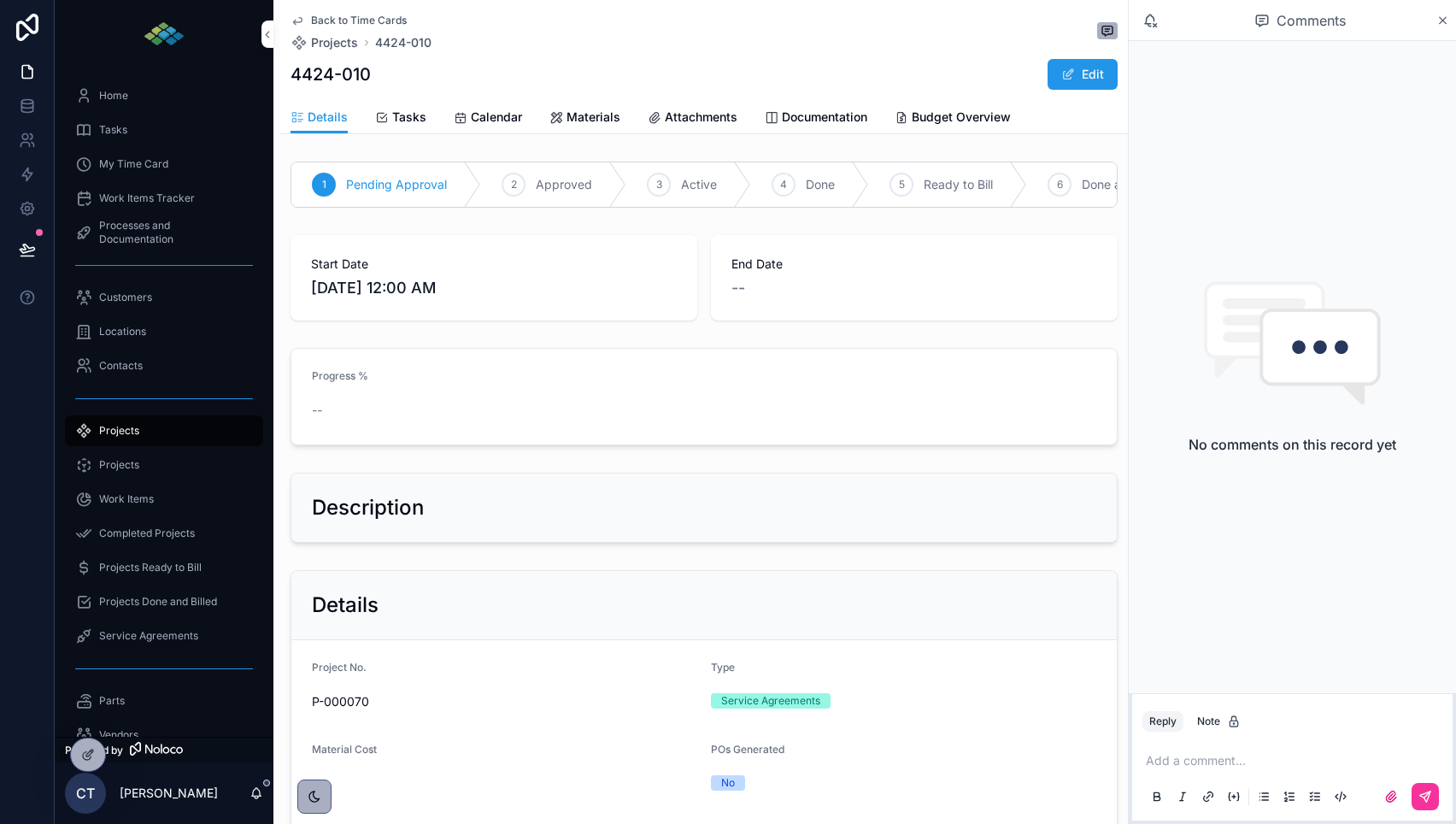
click at [107, 164] on span "My Time Card" at bounding box center [133, 164] width 69 height 13
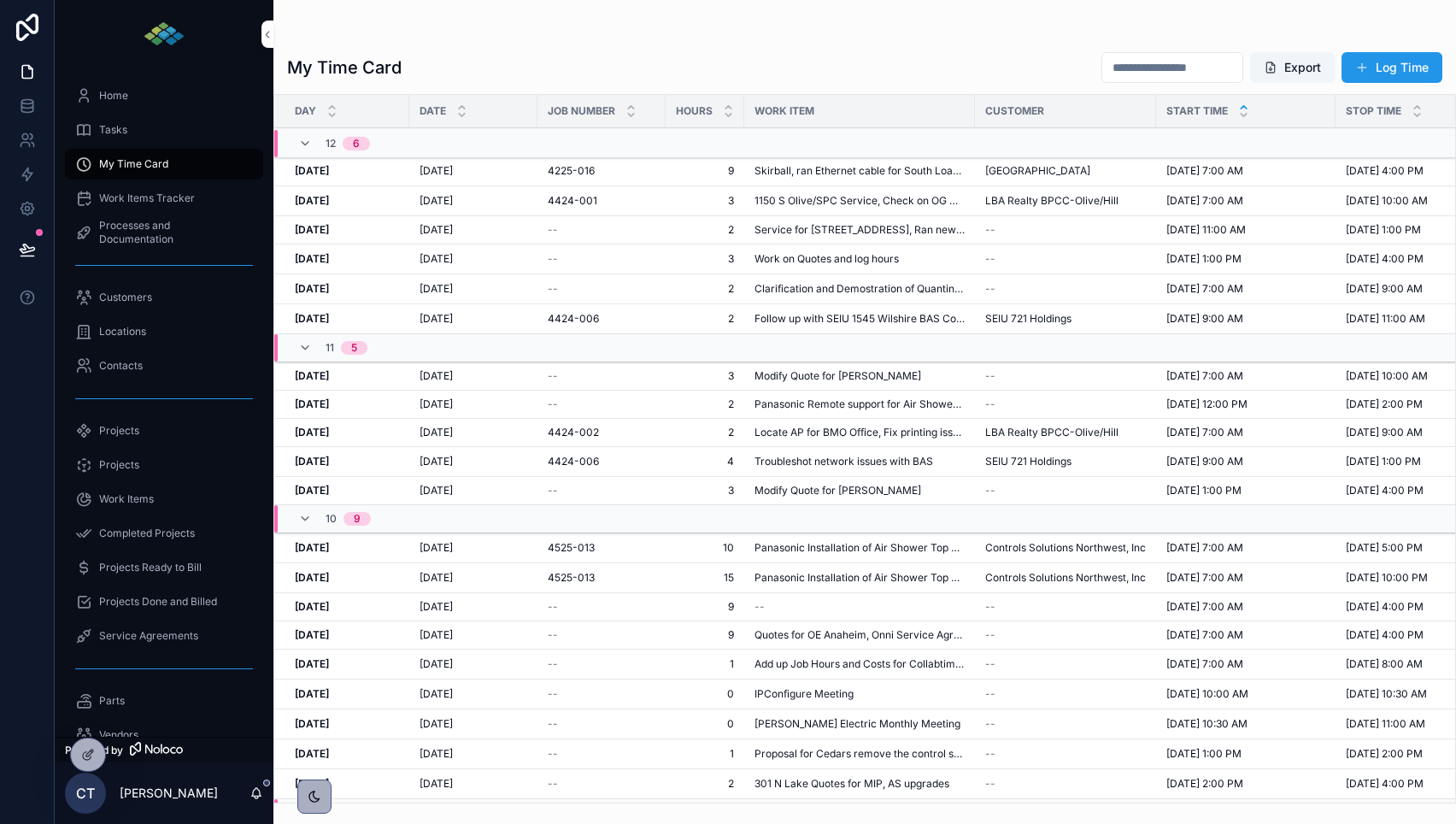
click at [133, 499] on span "Work Items" at bounding box center [126, 499] width 55 height 13
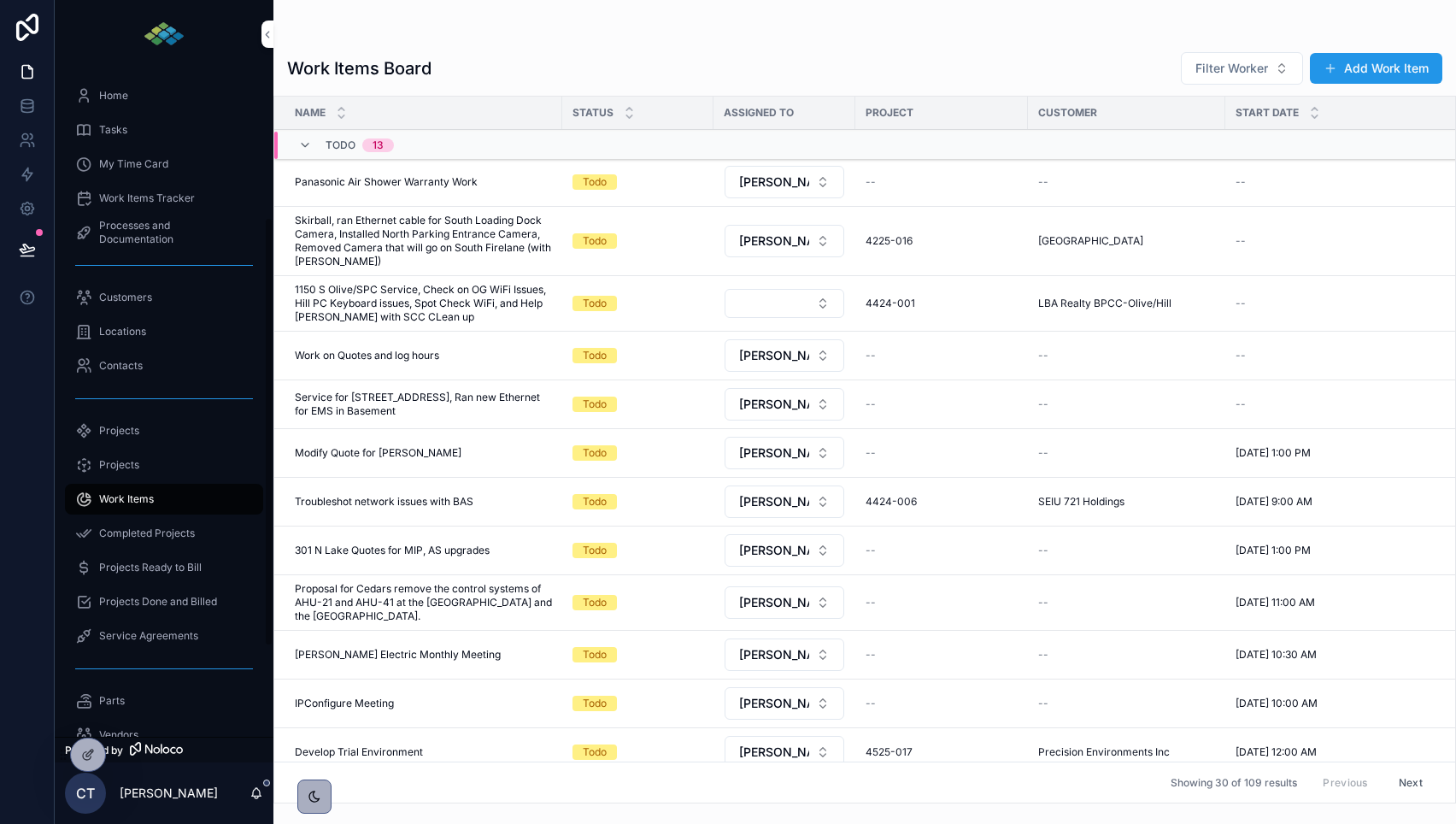
scroll to position [371, 0]
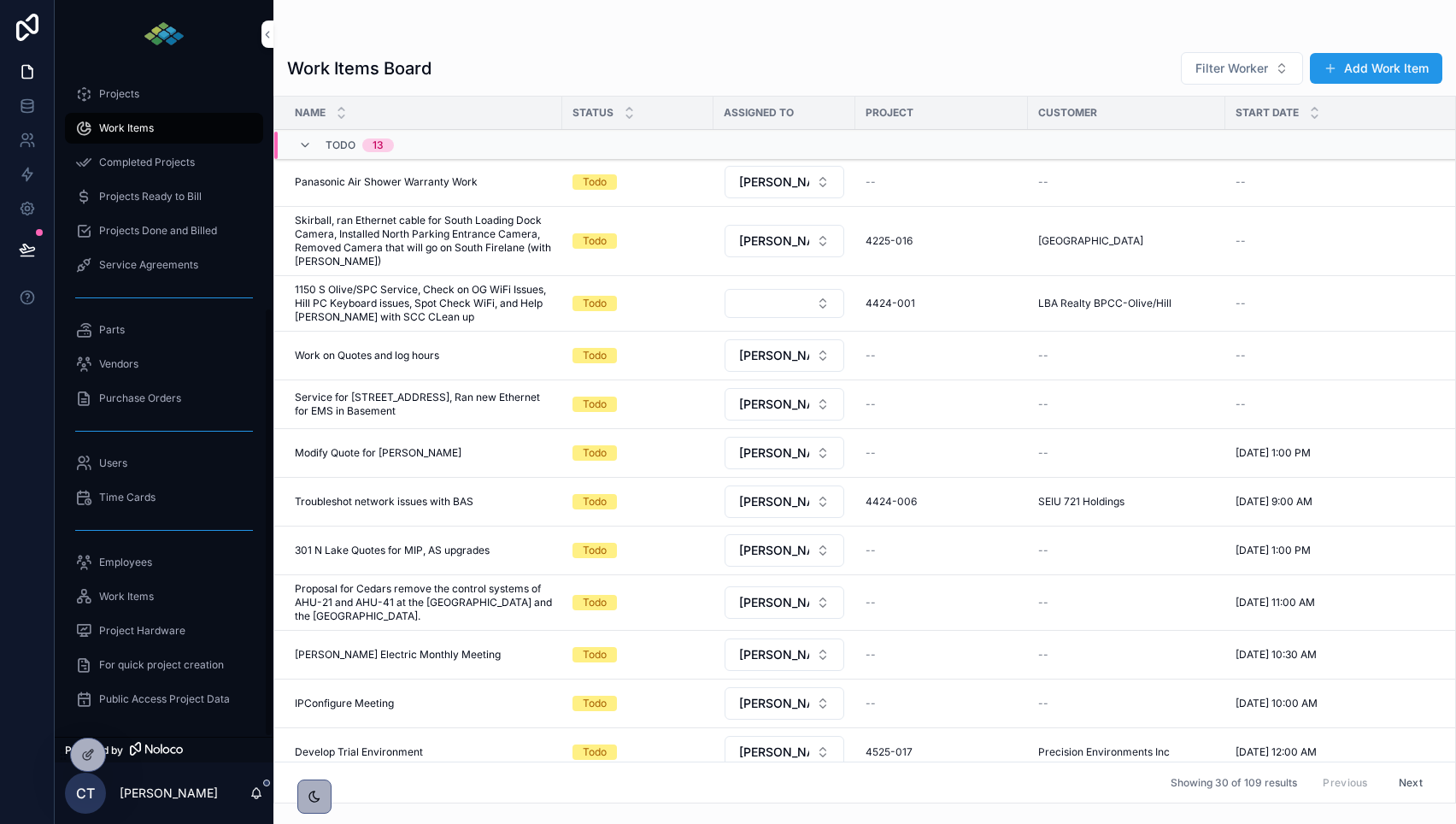
click at [140, 504] on div "Time Cards" at bounding box center [163, 497] width 177 height 28
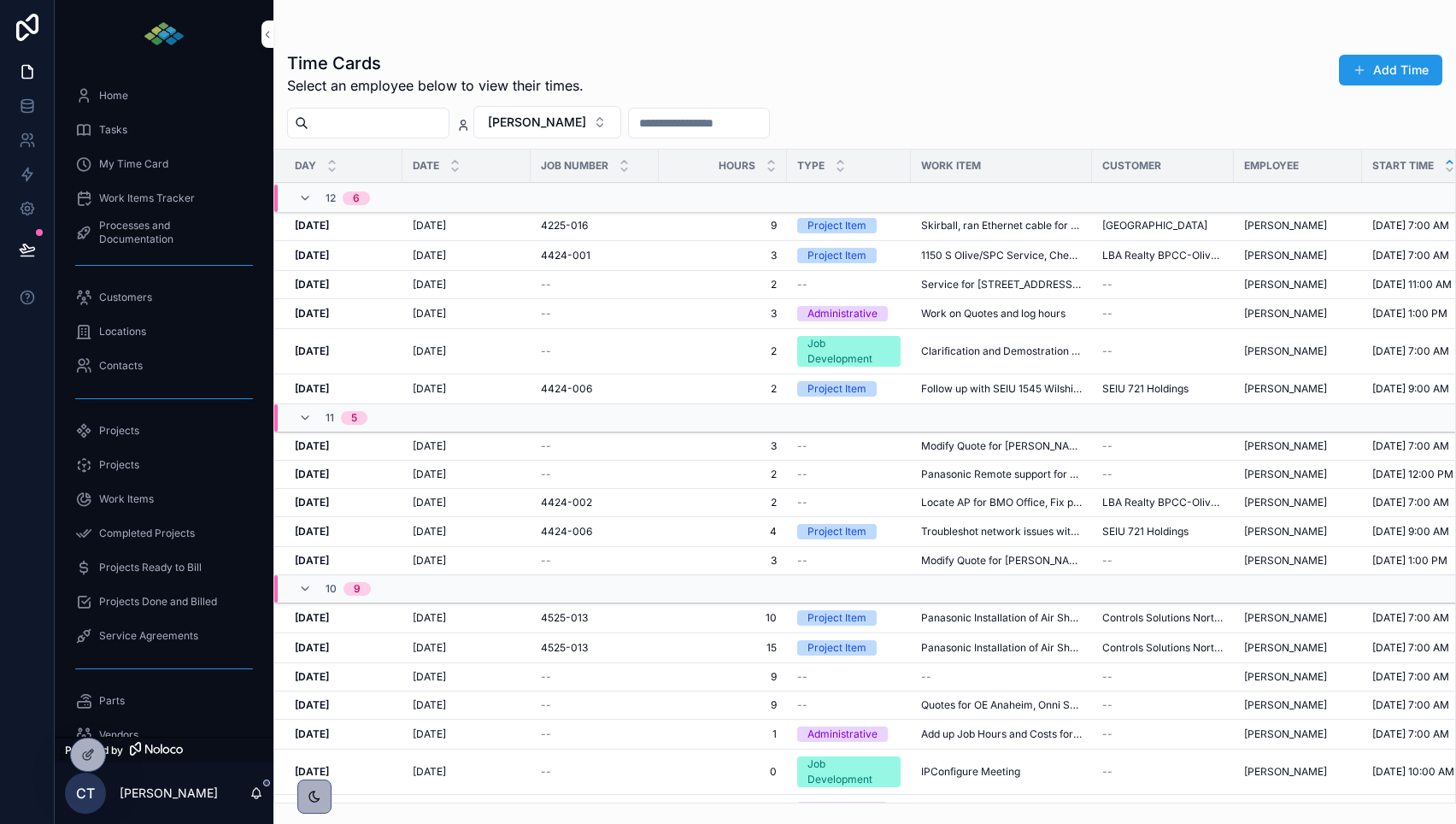
scroll to position [371, 0]
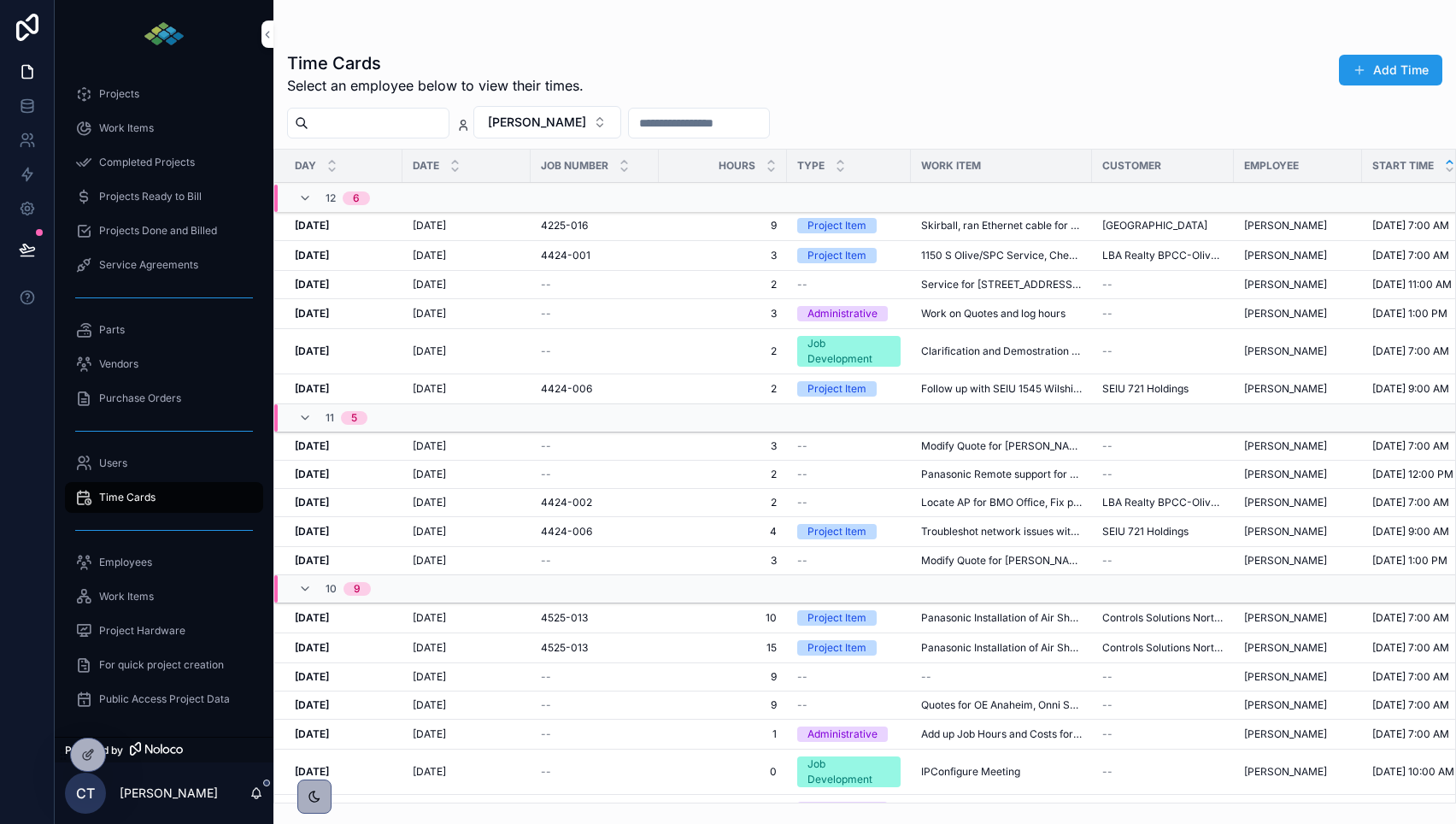
click at [556, 127] on span "[PERSON_NAME]" at bounding box center [537, 123] width 99 height 17
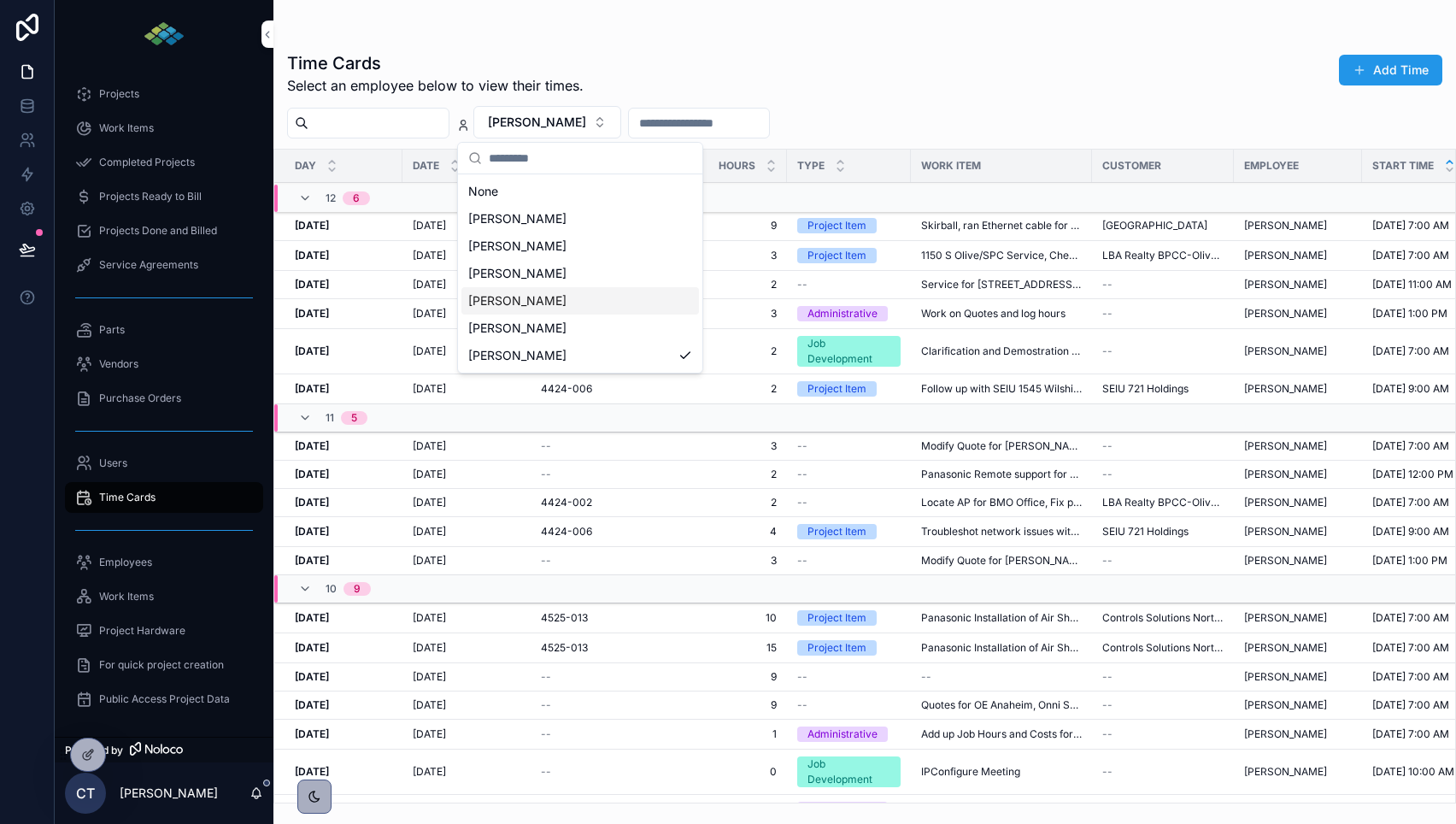
click at [520, 313] on div "[PERSON_NAME]" at bounding box center [580, 301] width 238 height 28
